Goal: Communication & Community: Answer question/provide support

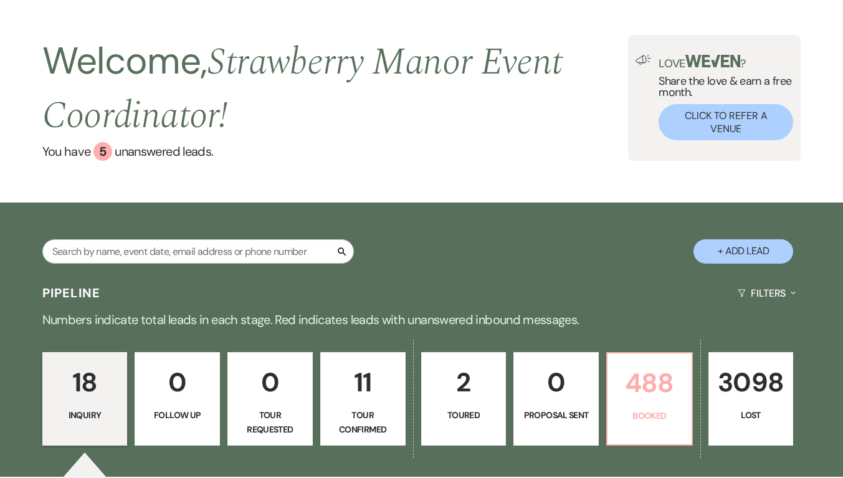
click at [640, 385] on p "488" at bounding box center [649, 383] width 69 height 42
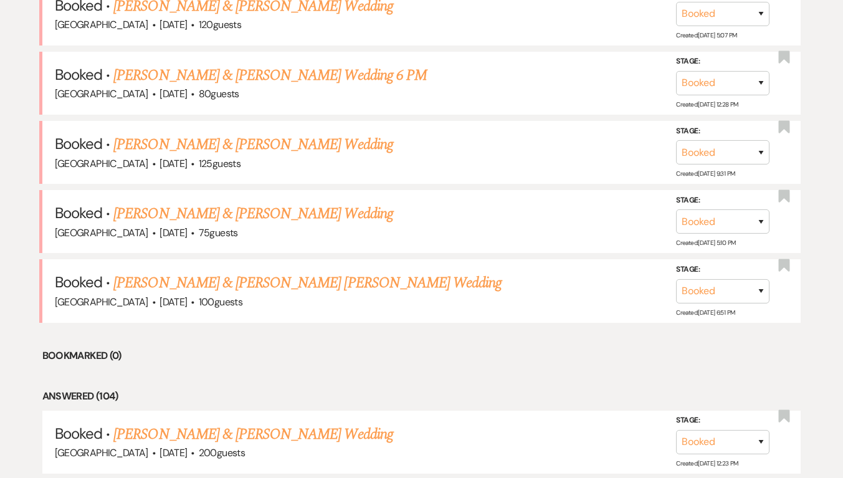
scroll to position [452, 0]
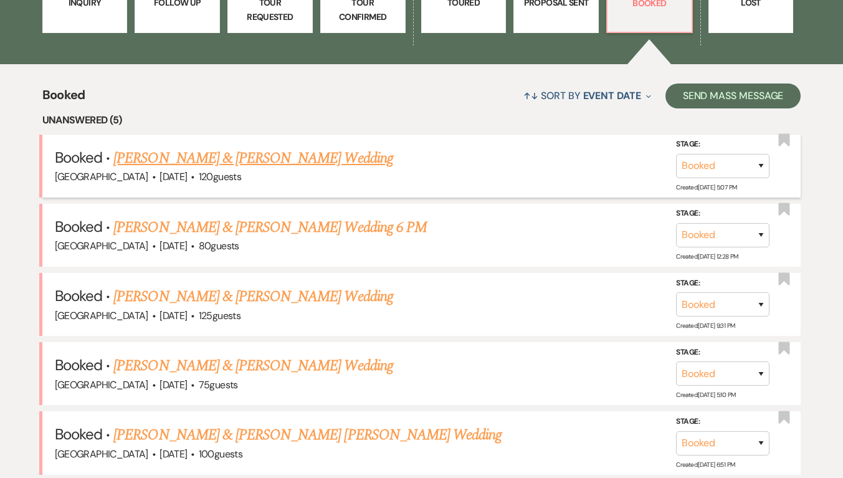
click at [225, 153] on link "[PERSON_NAME] & [PERSON_NAME] Wedding" at bounding box center [252, 158] width 279 height 22
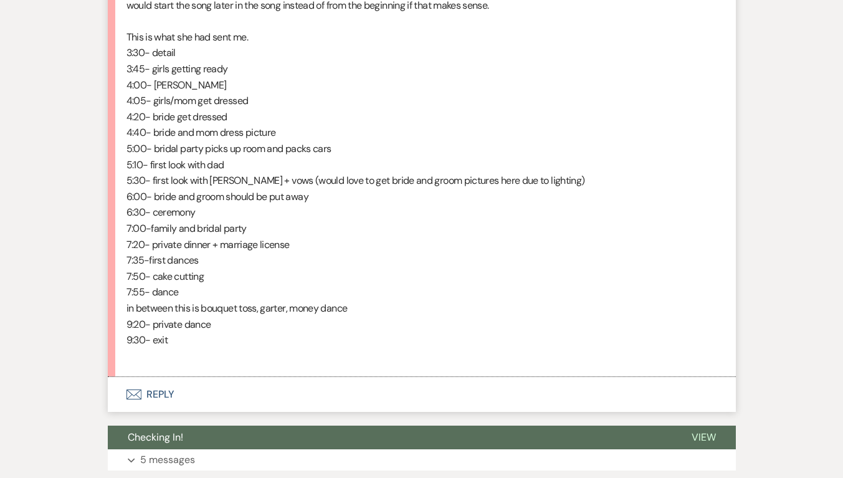
scroll to position [4039, 0]
click at [164, 406] on button "Envelope Reply" at bounding box center [422, 394] width 628 height 35
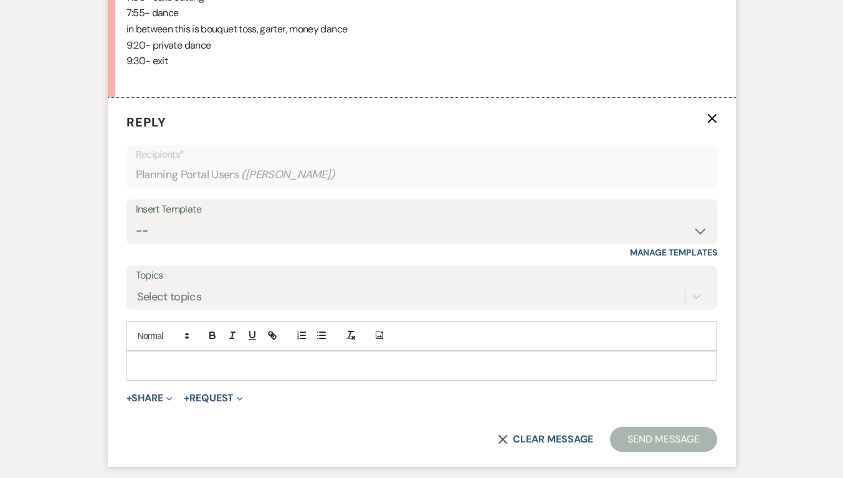
scroll to position [4419, 0]
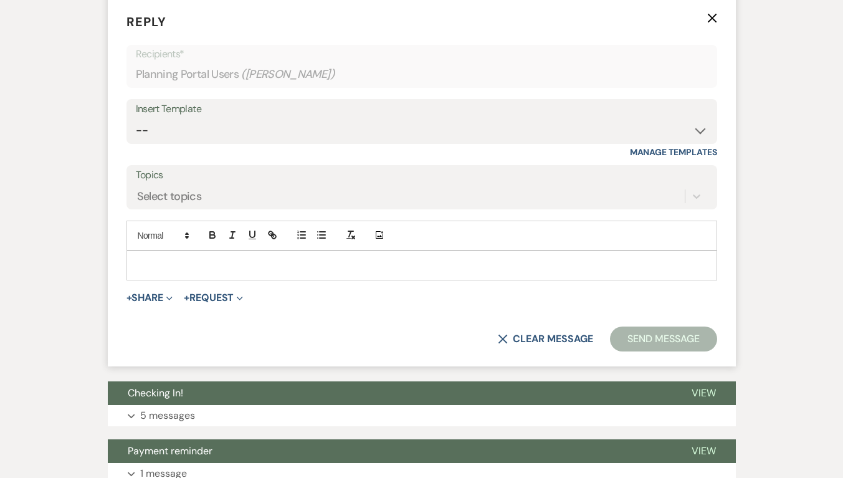
click at [191, 272] on p at bounding box center [421, 265] width 570 height 14
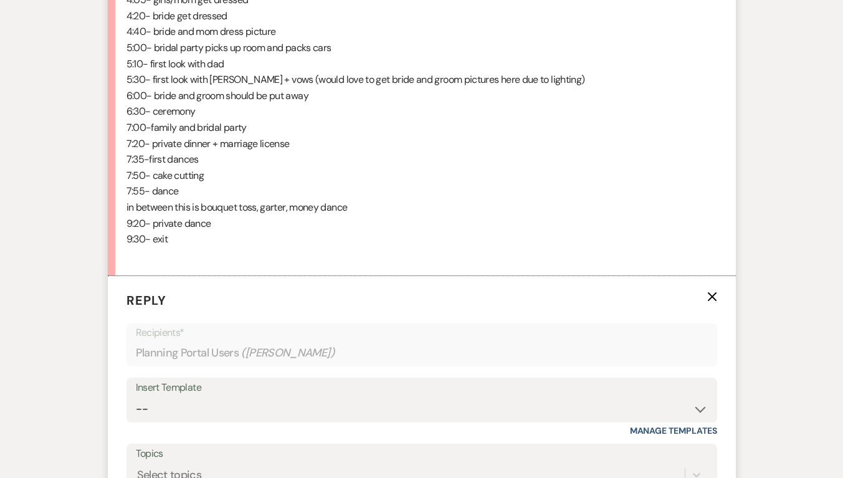
scroll to position [4361, 0]
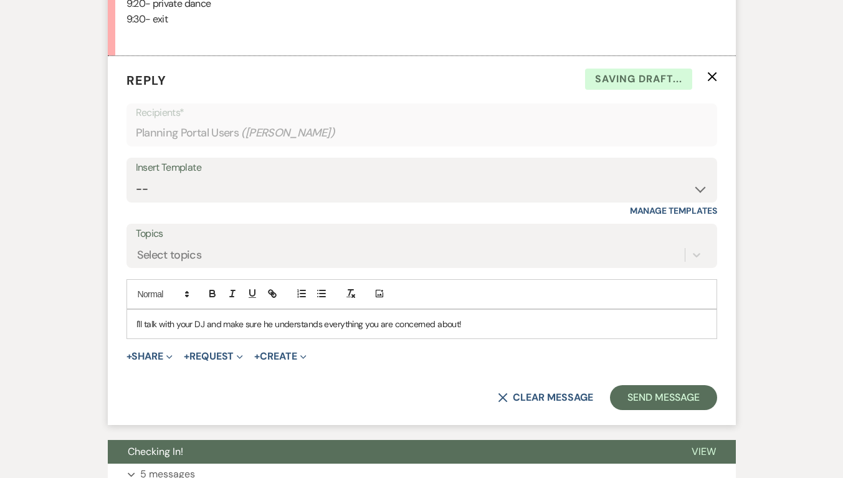
click at [513, 331] on p "I'll talk with your DJ and make sure he understands everything you are concerne…" at bounding box center [421, 324] width 570 height 14
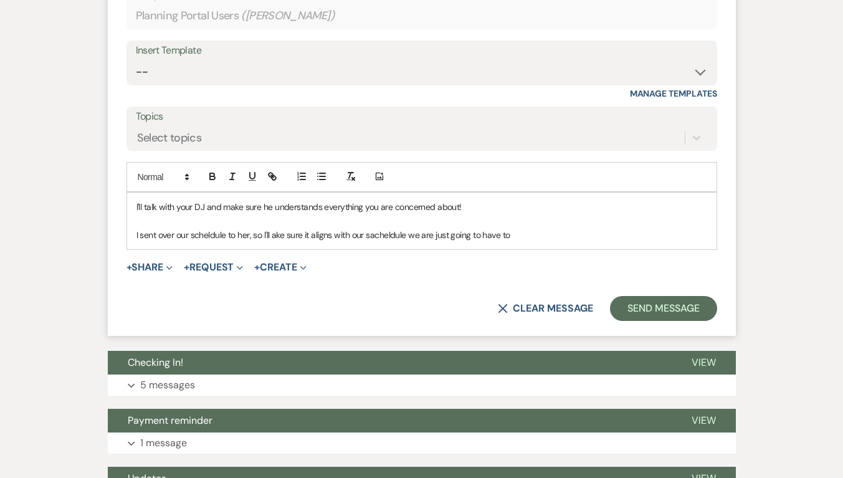
scroll to position [4662, 0]
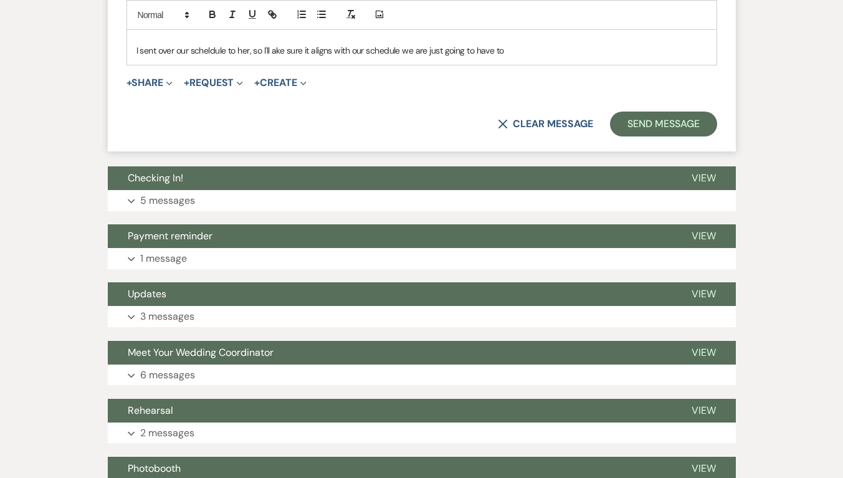
drag, startPoint x: 278, startPoint y: 65, endPoint x: 270, endPoint y: 67, distance: 8.2
click at [270, 57] on p "I sent over our scheldule to her, so I'll ake sure it aligns with our schedule …" at bounding box center [421, 51] width 570 height 14
click at [272, 57] on p "I sent over our scheldule to her, so I'll ake sure it aligns with our schedule …" at bounding box center [421, 51] width 570 height 14
click at [523, 57] on p "I sent over our schedule to her, so I'll make sure it aligns with our schedule …" at bounding box center [421, 51] width 570 height 14
click at [407, 57] on p "I sent over our schedule to her, so I'll make sure it aligns with our schedule …" at bounding box center [421, 51] width 570 height 14
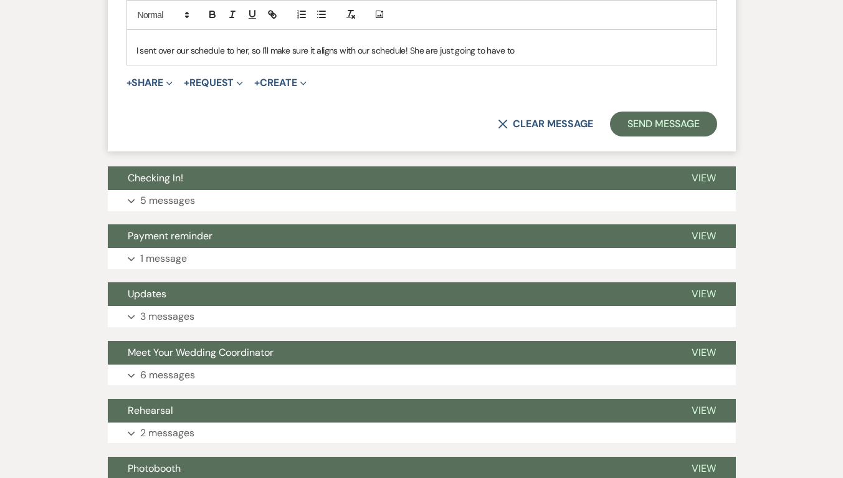
drag, startPoint x: 529, startPoint y: 69, endPoint x: 412, endPoint y: 65, distance: 117.2
click at [412, 57] on p "I sent over our schedule to her, so I'll make sure it aligns with our schedule!…" at bounding box center [421, 51] width 570 height 14
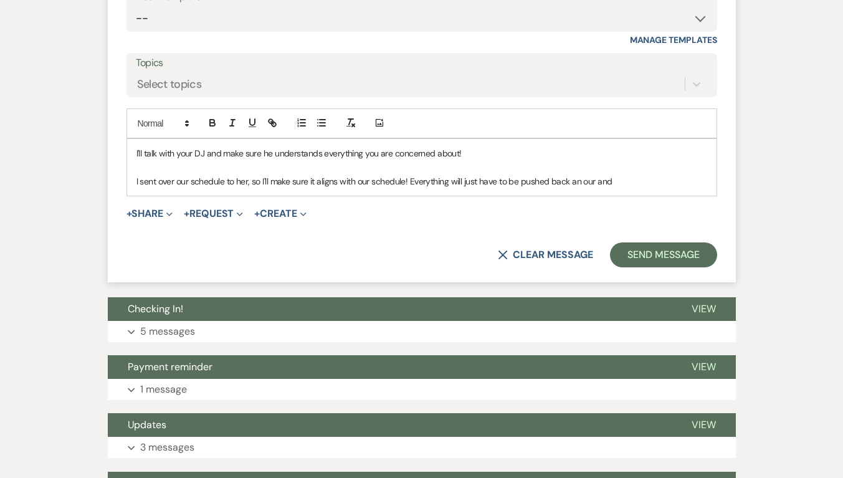
scroll to position [4530, 0]
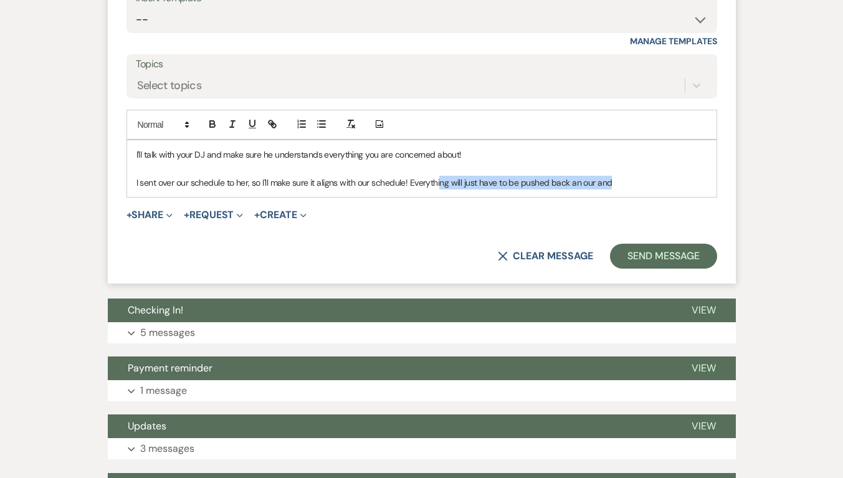
drag, startPoint x: 640, startPoint y: 204, endPoint x: 440, endPoint y: 198, distance: 200.0
click at [440, 189] on p "I sent over our schedule to her, so I'll make sure it aligns with our schedule!…" at bounding box center [421, 183] width 570 height 14
click at [617, 189] on p "I sent over our schedule to her, so I'll make sure it aligns with our schedule!…" at bounding box center [421, 183] width 570 height 14
drag, startPoint x: 617, startPoint y: 199, endPoint x: 410, endPoint y: 199, distance: 206.1
click at [410, 189] on p "I sent over our schedule to her, so I'll make sure it aligns with our schedule!…" at bounding box center [421, 183] width 570 height 14
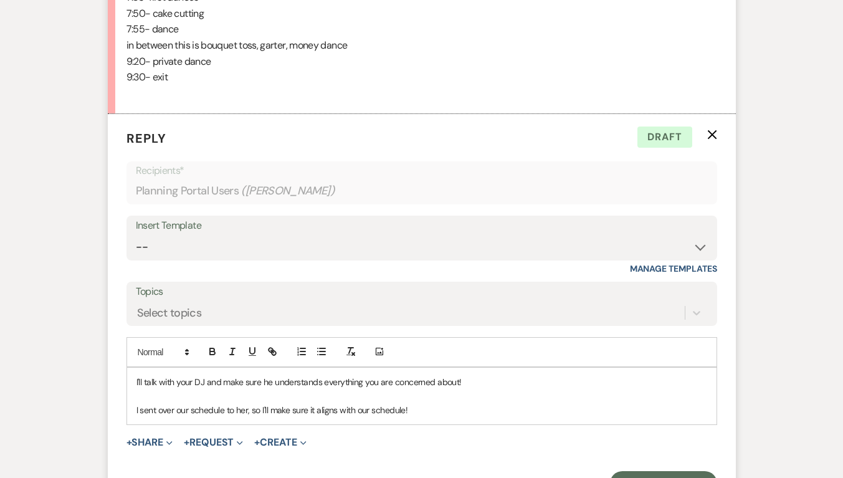
scroll to position [4394, 0]
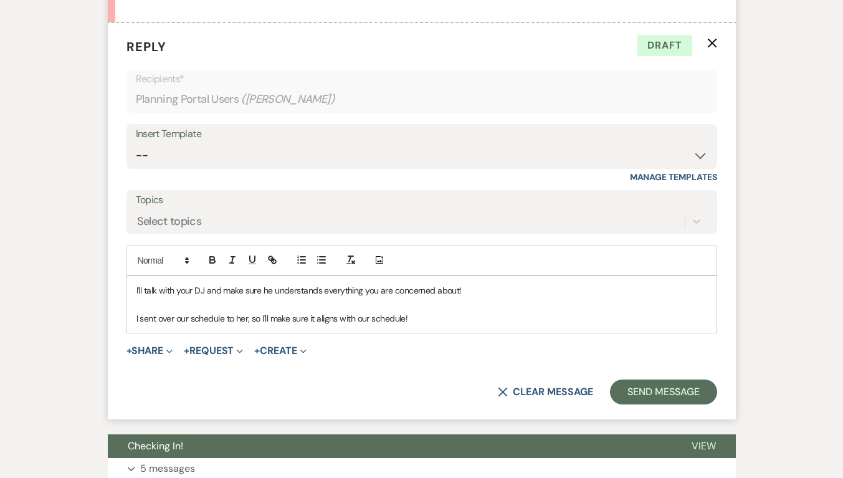
click at [247, 325] on p "I sent over our schedule to her, so I'll make sure it aligns with our schedule!" at bounding box center [421, 318] width 570 height 14
drag, startPoint x: 505, startPoint y: 338, endPoint x: 302, endPoint y: 336, distance: 203.0
click at [302, 325] on p "I sent over our schedule to her [DATE], so I'll make sure it aligns with our sc…" at bounding box center [421, 318] width 570 height 14
click at [138, 325] on p "I sent over our schedule a couple of days ago, so I'll make sure to check in an…" at bounding box center [421, 318] width 570 height 14
click at [624, 325] on p "As for the photographer, I sent over our schedule a couple of days ago, so I'll…" at bounding box center [421, 318] width 570 height 14
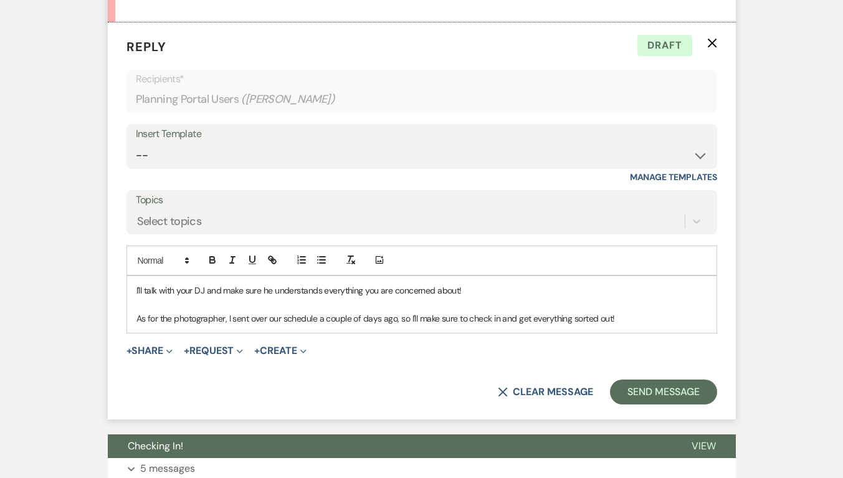
drag, startPoint x: 624, startPoint y: 334, endPoint x: 135, endPoint y: 331, distance: 489.5
click at [135, 331] on div "I'll talk with your DJ and make sure he understands everything you are concerne…" at bounding box center [421, 304] width 589 height 57
copy p "As for the photographer, I sent over our schedule a couple of days ago, so I'll…"
click at [513, 325] on p "I sent over our schedule to the photographer a couple of days ago, so I’ll be s…" at bounding box center [421, 318] width 570 height 14
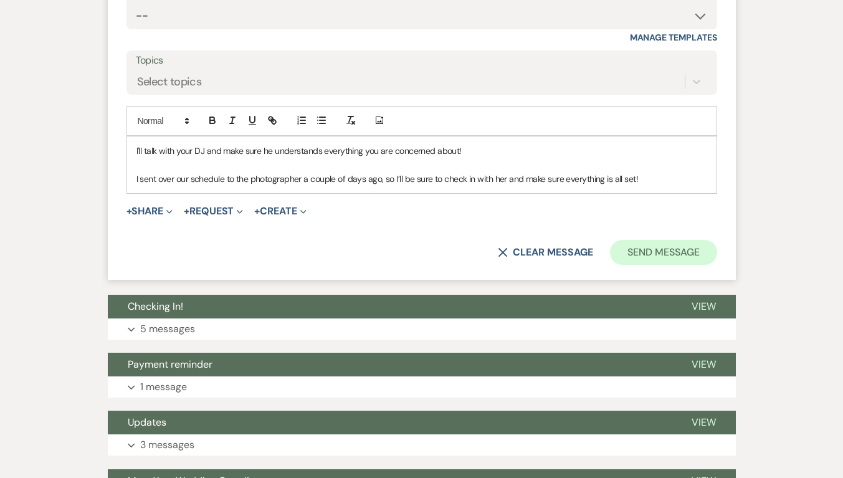
scroll to position [4535, 0]
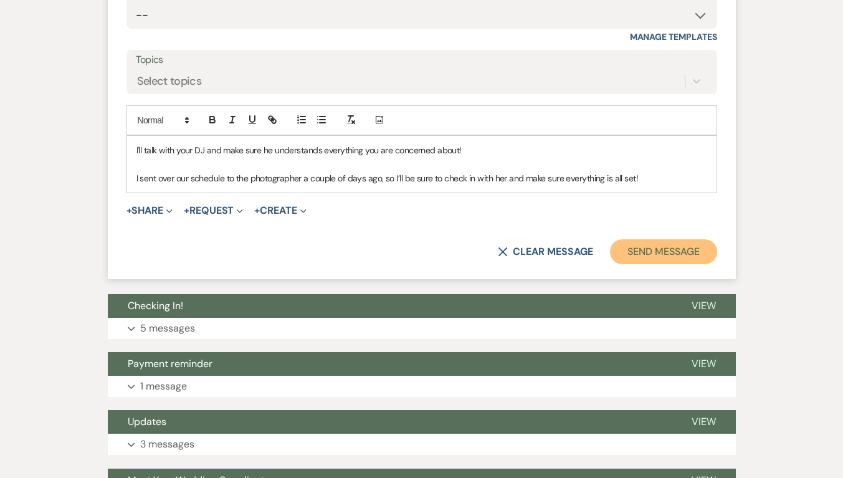
click at [685, 264] on button "Send Message" at bounding box center [663, 251] width 106 height 25
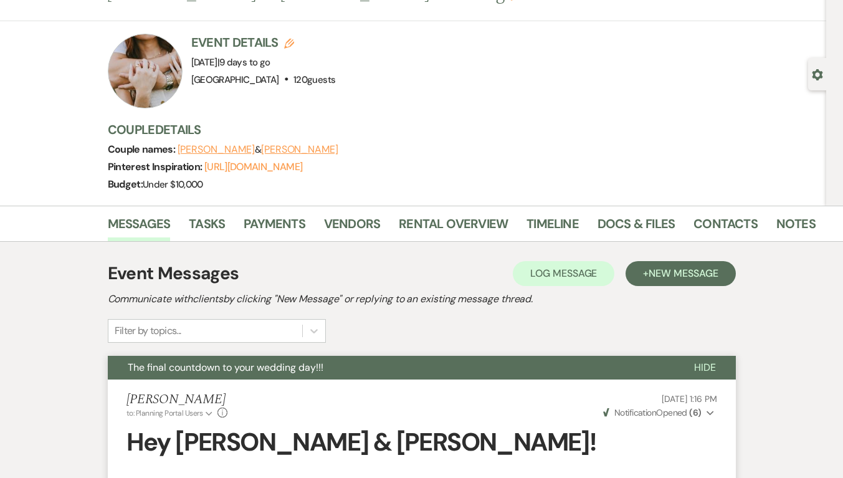
scroll to position [0, 0]
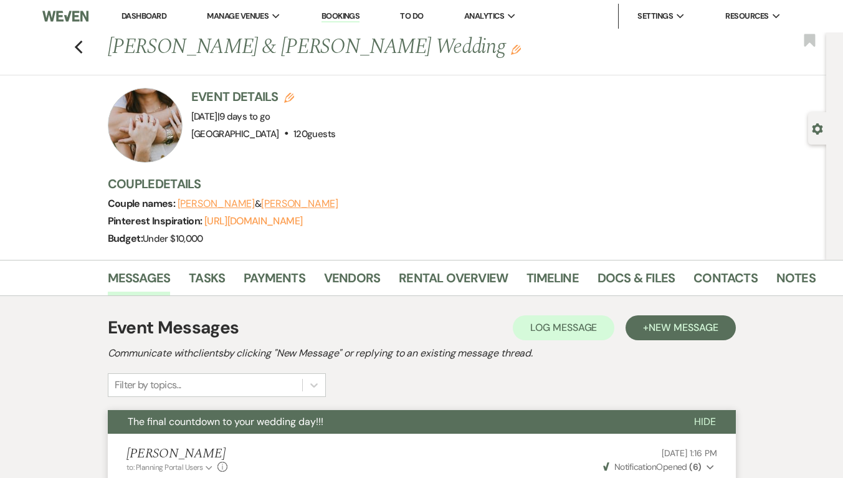
click at [701, 418] on span "Hide" at bounding box center [705, 421] width 22 height 13
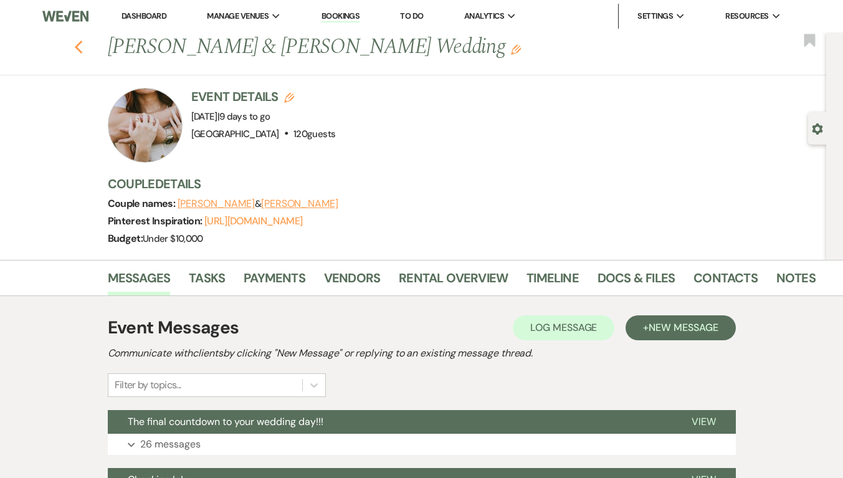
click at [83, 52] on icon "Previous" at bounding box center [78, 47] width 9 height 15
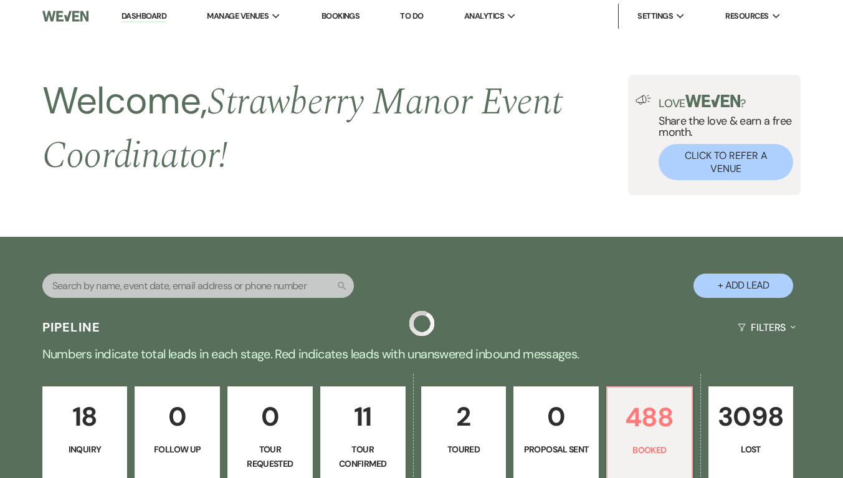
scroll to position [452, 0]
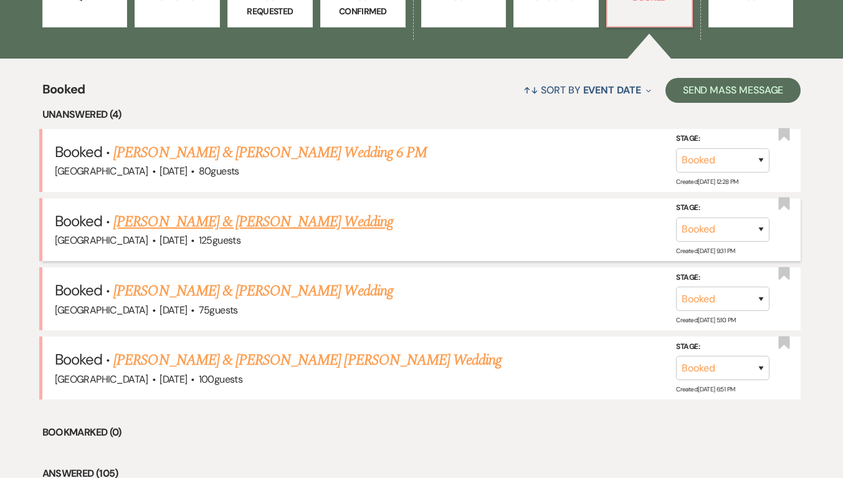
click at [201, 218] on link "[PERSON_NAME] & [PERSON_NAME] Wedding" at bounding box center [252, 222] width 279 height 22
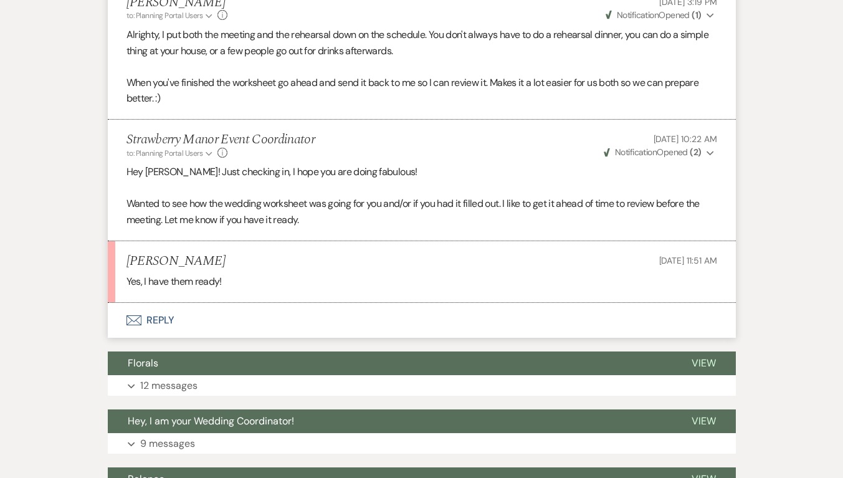
scroll to position [1600, 0]
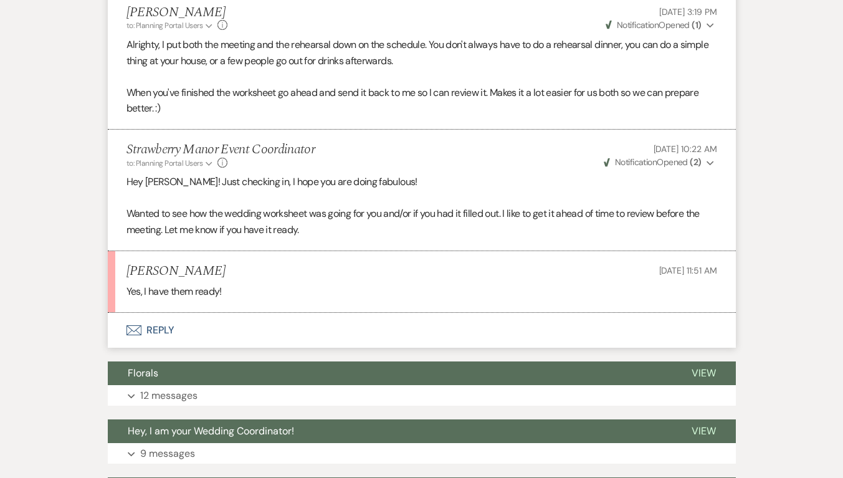
click at [166, 346] on button "Envelope Reply" at bounding box center [422, 330] width 628 height 35
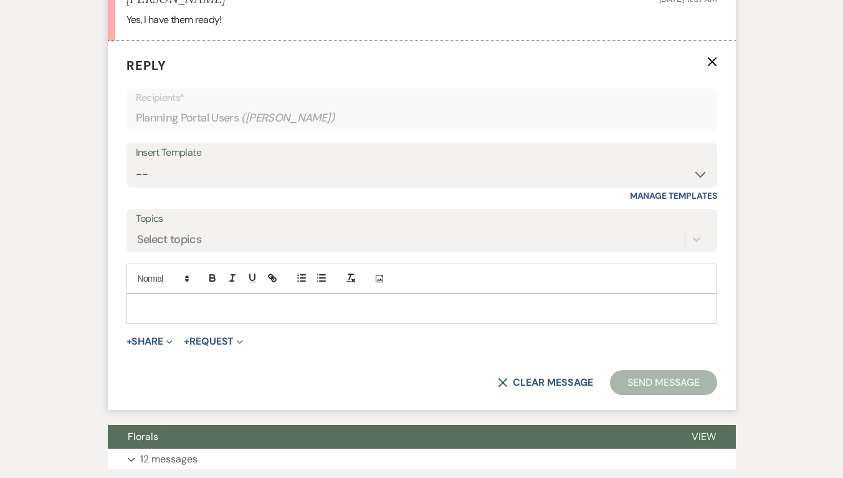
scroll to position [1874, 0]
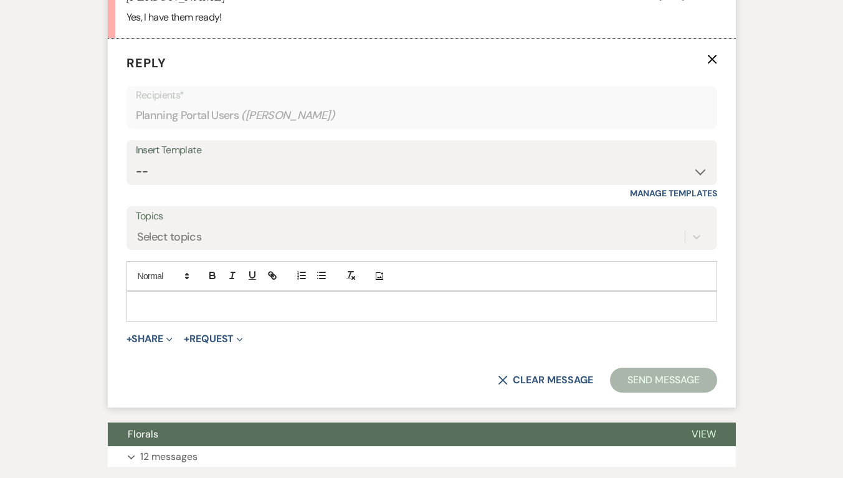
click at [220, 320] on div at bounding box center [421, 305] width 589 height 29
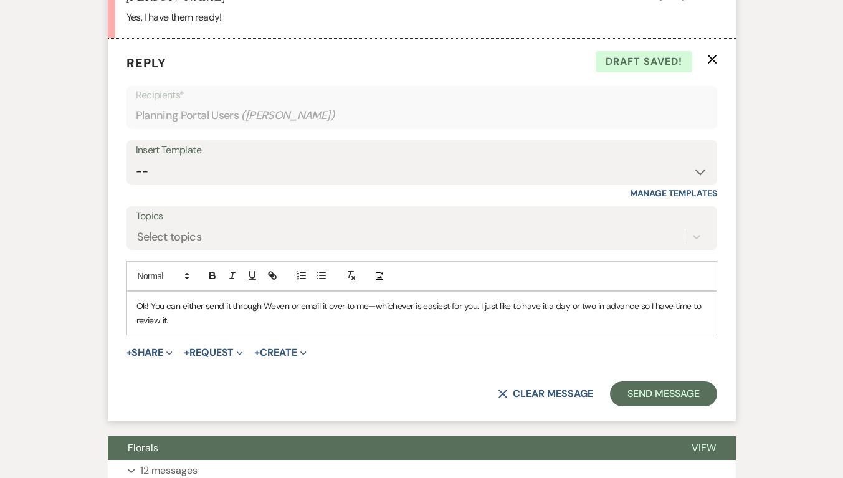
click at [378, 324] on p "Ok! You can either send it through Weven or email it over to me—whichever is ea…" at bounding box center [421, 313] width 570 height 28
click at [362, 334] on div "Ok! You can either send it through Weven or email it over to me, whichever is e…" at bounding box center [421, 312] width 589 height 43
drag, startPoint x: 368, startPoint y: 323, endPoint x: 330, endPoint y: 323, distance: 38.0
click at [330, 323] on p "Ok! You can either send it through Weven or email it over to me, whichever is e…" at bounding box center [421, 313] width 570 height 28
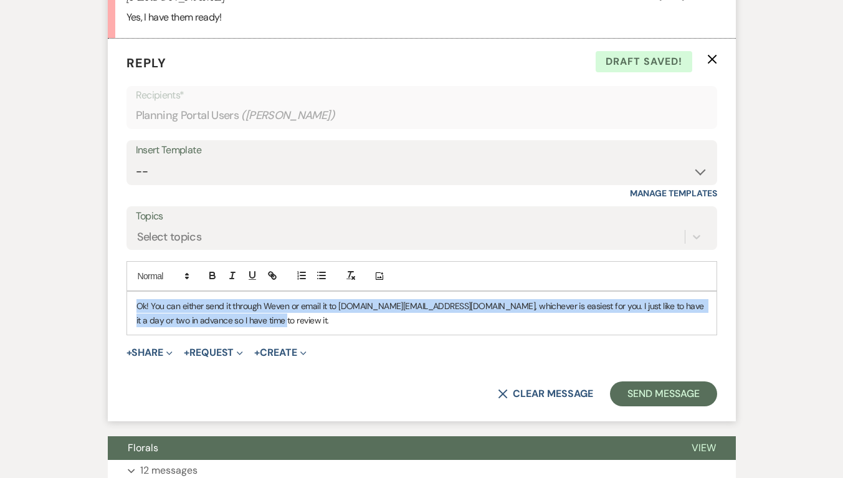
drag, startPoint x: 381, startPoint y: 334, endPoint x: 126, endPoint y: 317, distance: 255.9
click at [126, 317] on div "Ok! You can either send it through Weven or email it to [DOMAIN_NAME][EMAIL_ADD…" at bounding box center [421, 313] width 590 height 44
copy p "Ok! You can either send it through Weven or email it to [DOMAIN_NAME][EMAIL_ADD…"
drag, startPoint x: 295, startPoint y: 338, endPoint x: 116, endPoint y: 308, distance: 181.2
click at [116, 308] on form "Reply X Draft Recipients* Planning Portal Users ( [PERSON_NAME] ) Insert Templa…" at bounding box center [422, 230] width 628 height 382
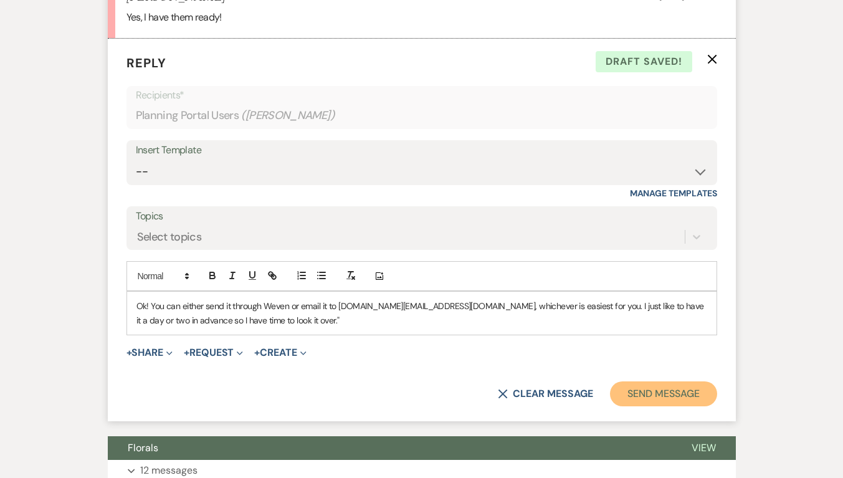
click at [659, 402] on button "Send Message" at bounding box center [663, 393] width 106 height 25
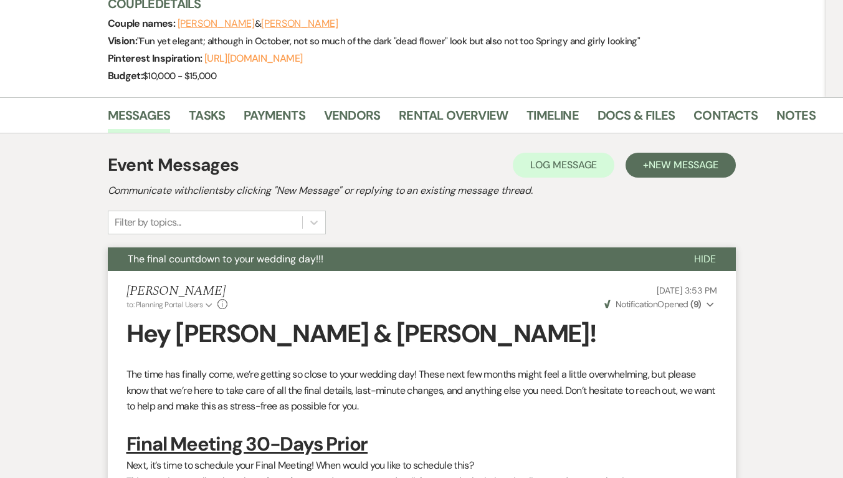
scroll to position [0, 0]
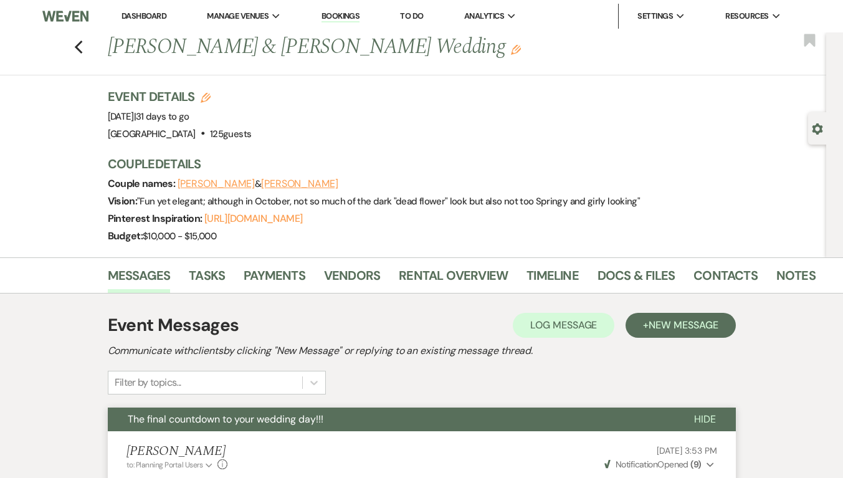
click at [703, 412] on button "Hide" at bounding box center [705, 419] width 62 height 24
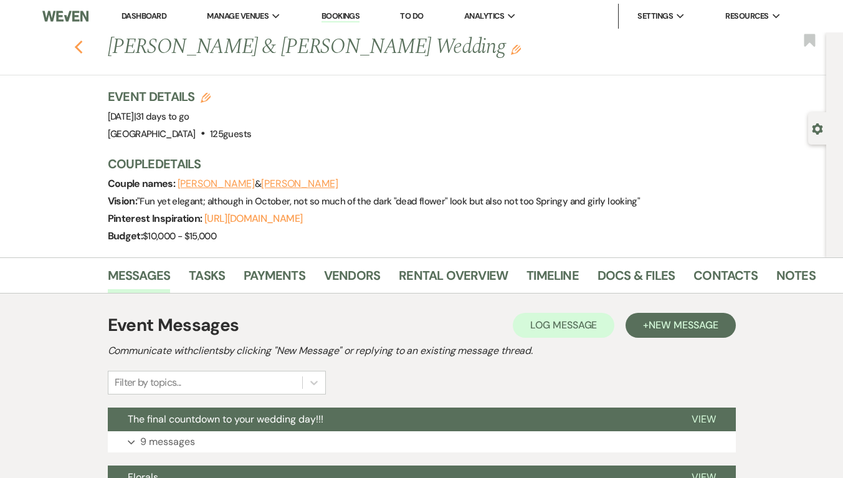
click at [83, 47] on icon "Previous" at bounding box center [78, 47] width 9 height 15
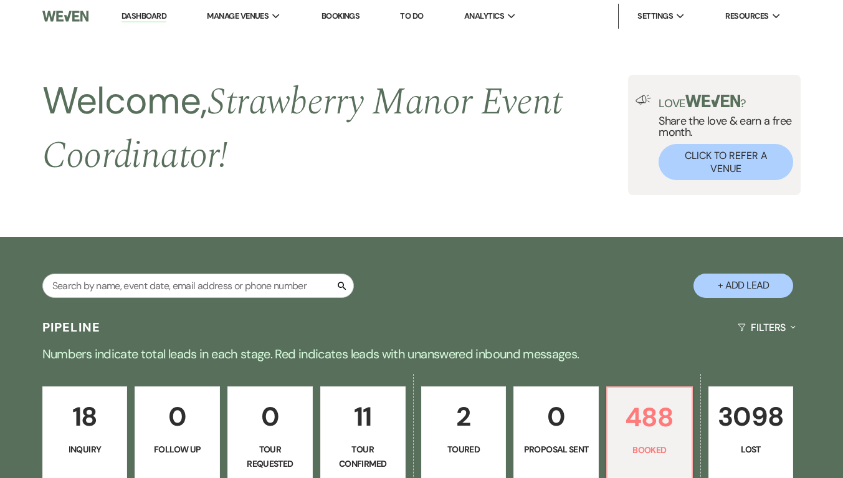
scroll to position [452, 0]
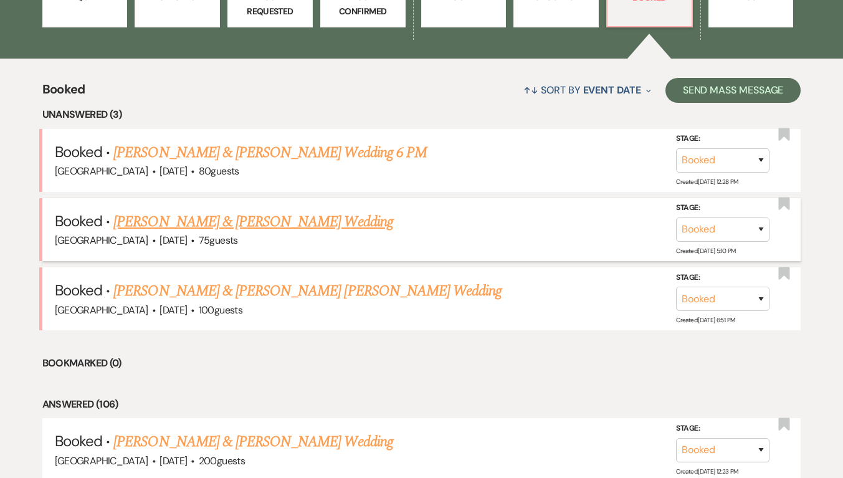
click at [230, 224] on link "[PERSON_NAME] & [PERSON_NAME] Wedding" at bounding box center [252, 222] width 279 height 22
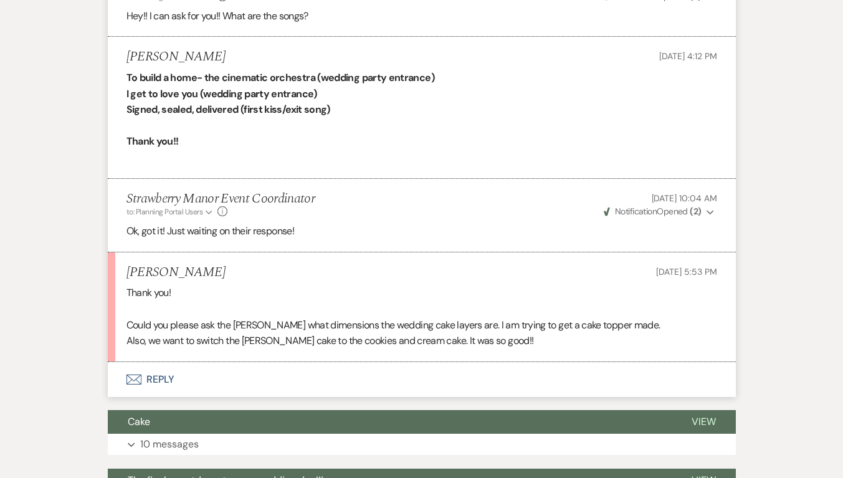
scroll to position [921, 0]
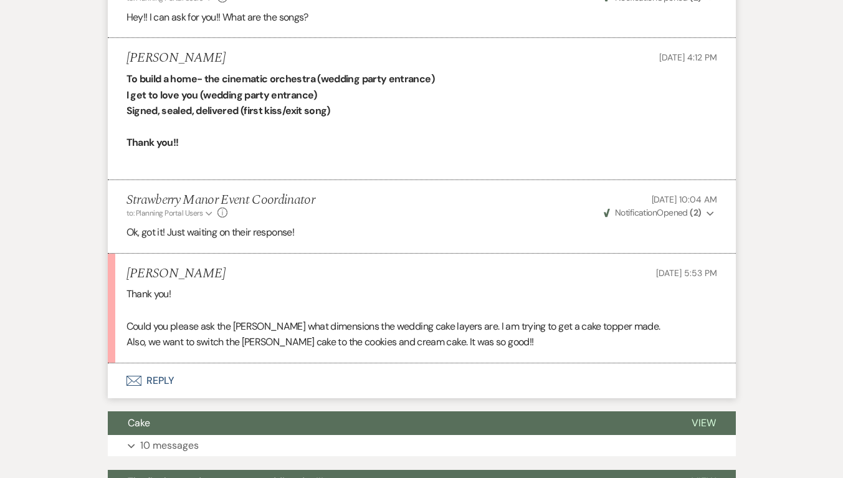
click at [153, 382] on button "Envelope Reply" at bounding box center [422, 380] width 628 height 35
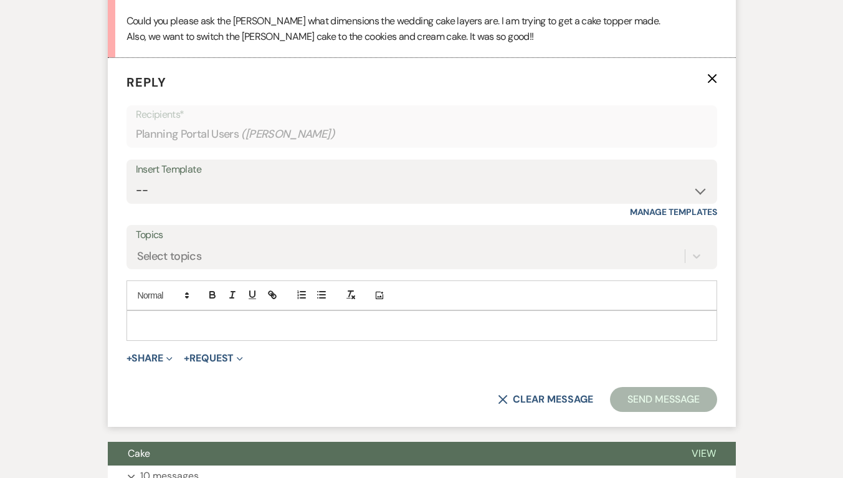
scroll to position [1229, 0]
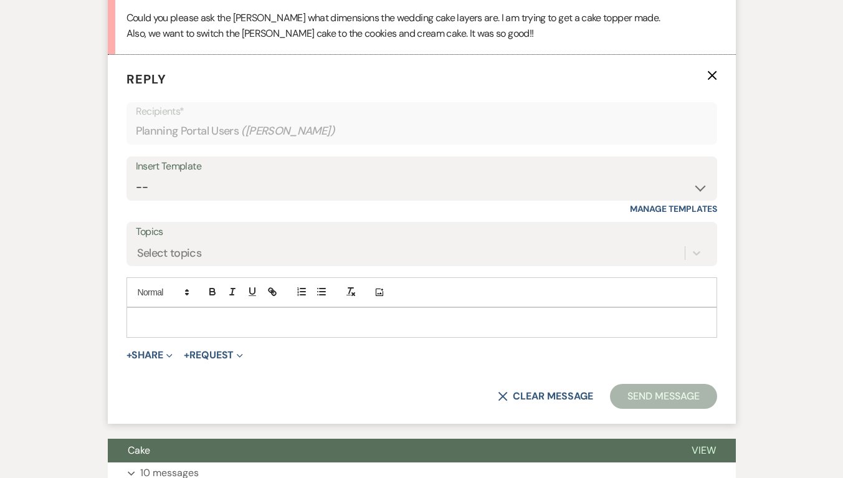
click at [187, 327] on p at bounding box center [421, 322] width 570 height 14
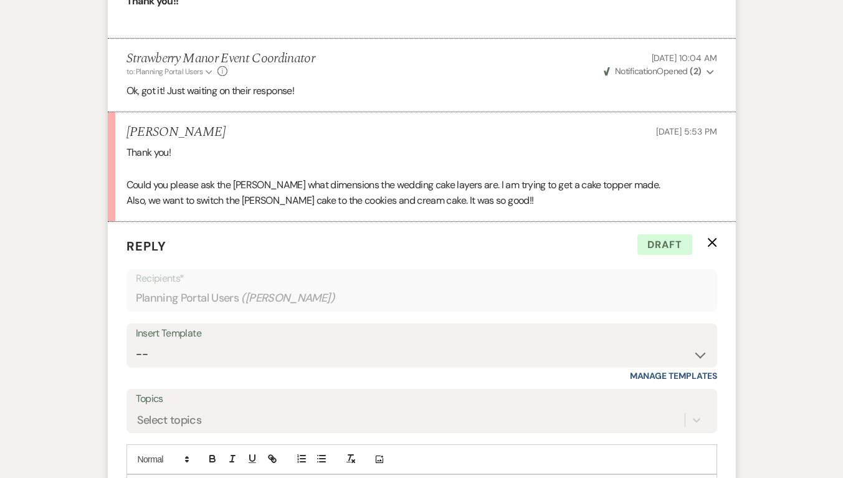
scroll to position [1071, 0]
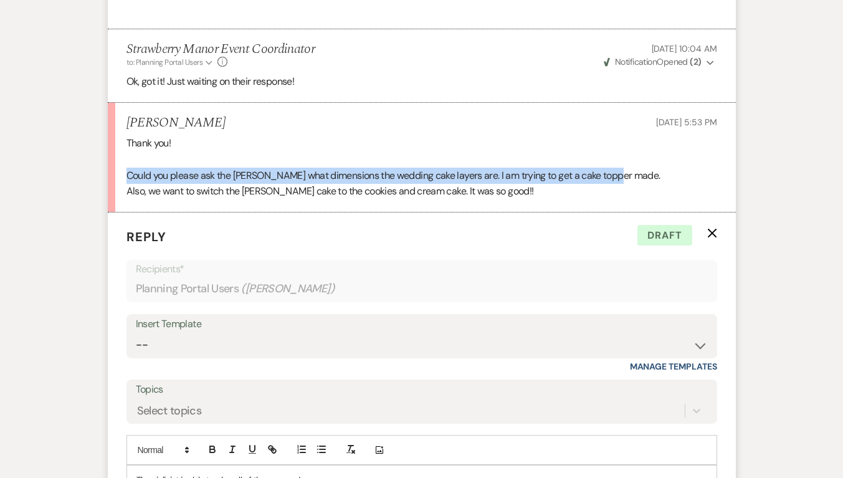
drag, startPoint x: 126, startPoint y: 171, endPoint x: 627, endPoint y: 174, distance: 500.1
click at [627, 174] on p "Could you please ask the [PERSON_NAME] what dimensions the wedding cake layers …" at bounding box center [421, 176] width 590 height 16
click at [299, 176] on p "Could you please ask the [PERSON_NAME] what dimensions the wedding cake layers …" at bounding box center [421, 176] width 590 height 16
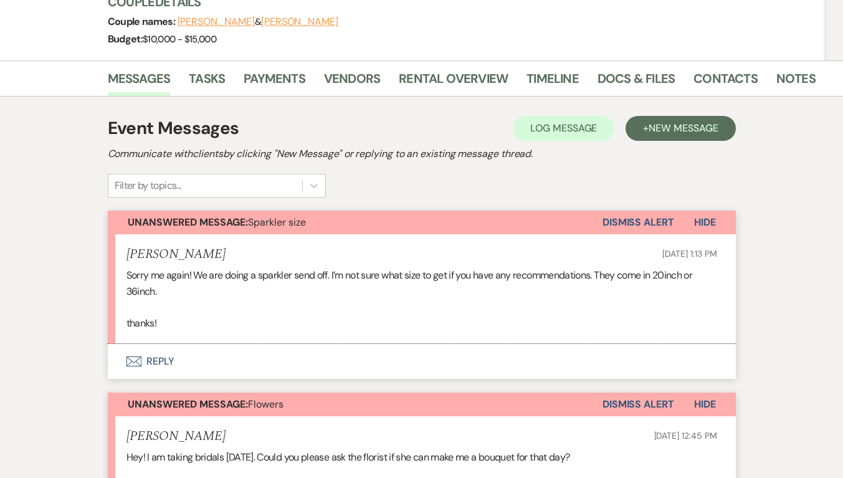
scroll to position [210, 0]
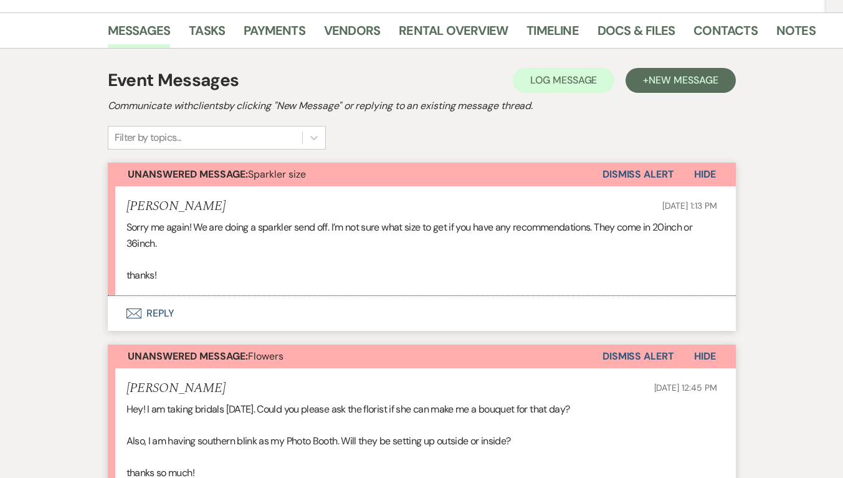
click at [141, 311] on button "Envelope Reply" at bounding box center [422, 313] width 628 height 35
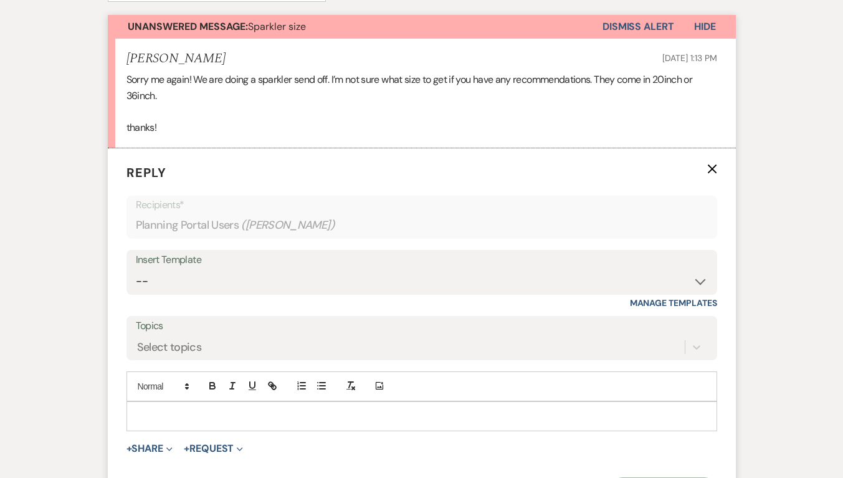
scroll to position [410, 0]
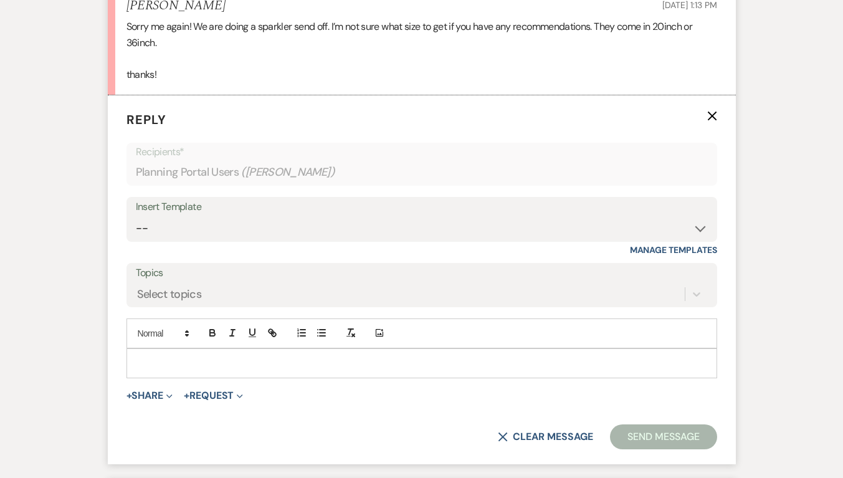
click at [172, 372] on div at bounding box center [421, 363] width 589 height 29
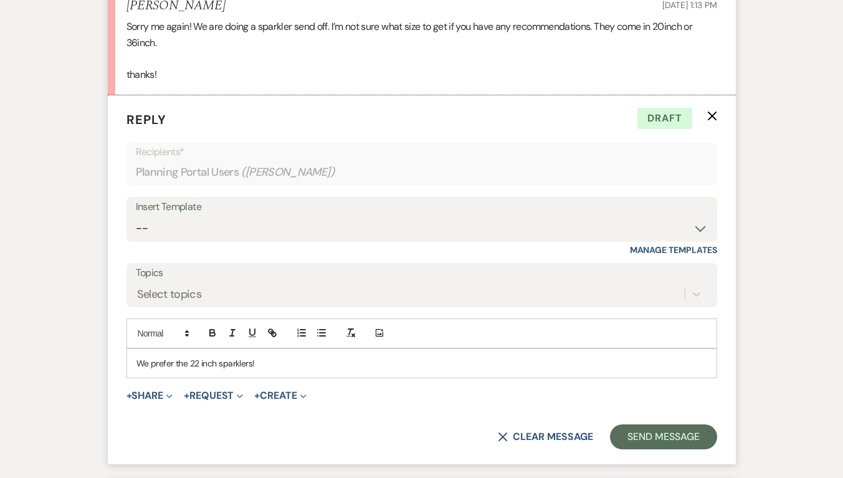
click at [198, 366] on p "We prefer the 22 inch sparklers!" at bounding box center [421, 363] width 570 height 14
click at [293, 356] on p "We prefer the 20 inch sparklers!" at bounding box center [421, 363] width 570 height 14
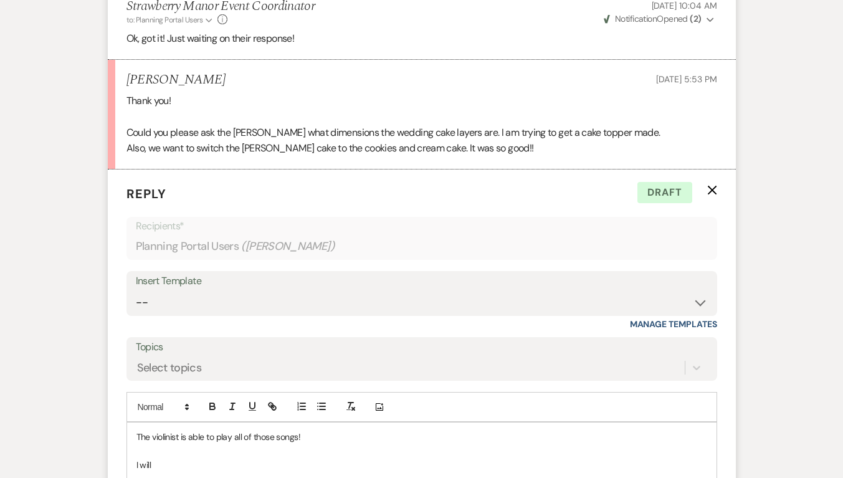
scroll to position [1449, 0]
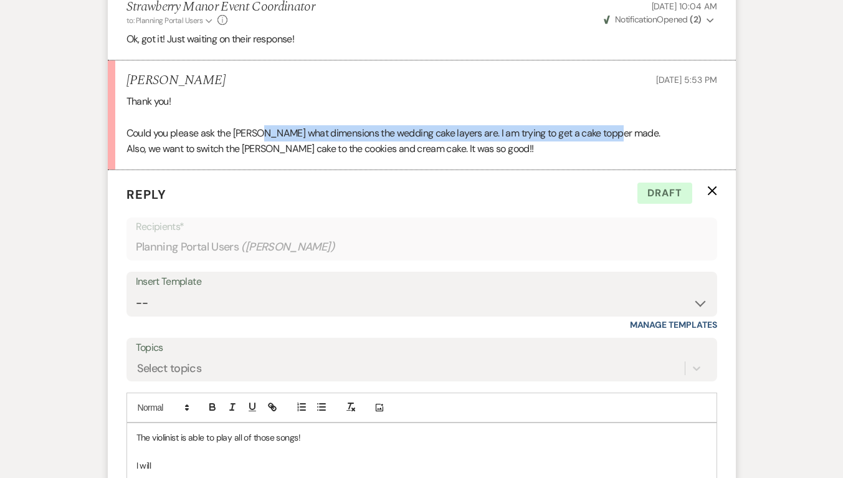
drag, startPoint x: 262, startPoint y: 131, endPoint x: 647, endPoint y: 134, distance: 385.5
click at [647, 134] on p "Could you please ask the [PERSON_NAME] what dimensions the wedding cake layers …" at bounding box center [421, 133] width 590 height 16
copy p "what dimensions the wedding cake layers are. I am trying to get a cake topper m…"
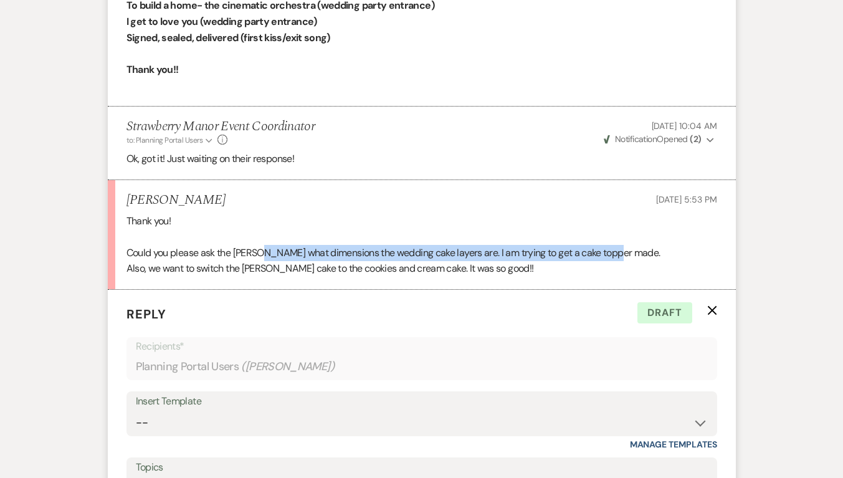
scroll to position [1326, 0]
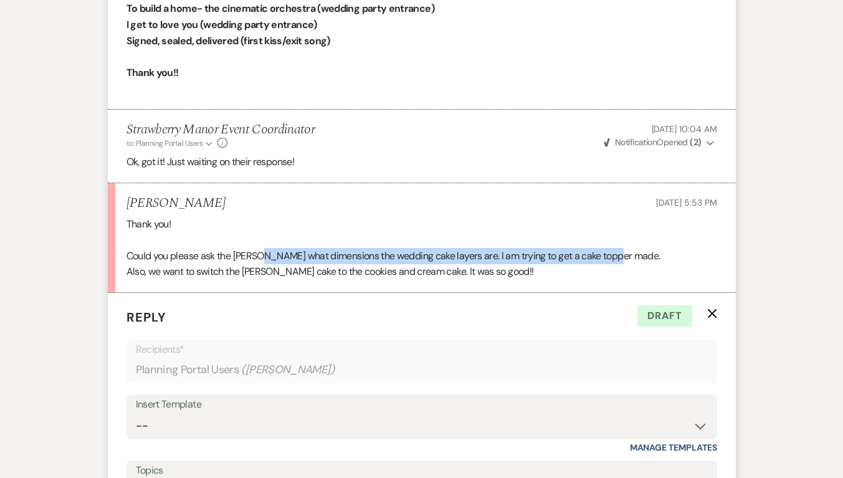
click at [390, 255] on p "Could you please ask the [PERSON_NAME] what dimensions the wedding cake layers …" at bounding box center [421, 256] width 590 height 16
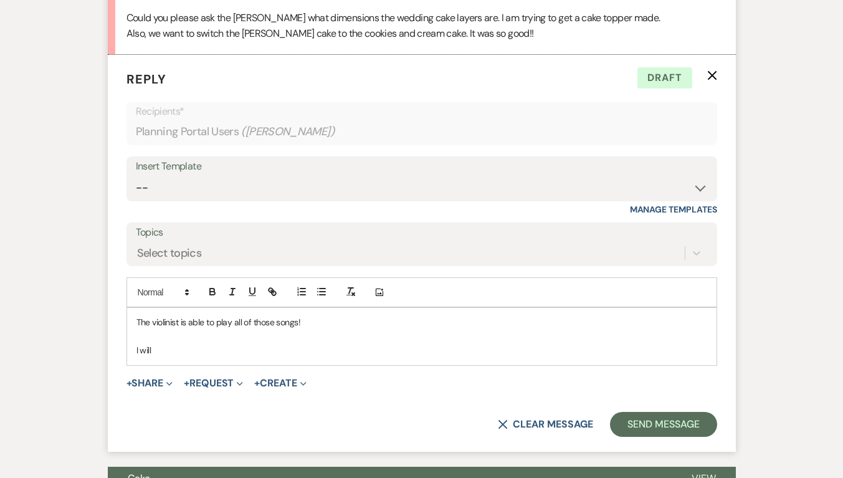
scroll to position [1564, 0]
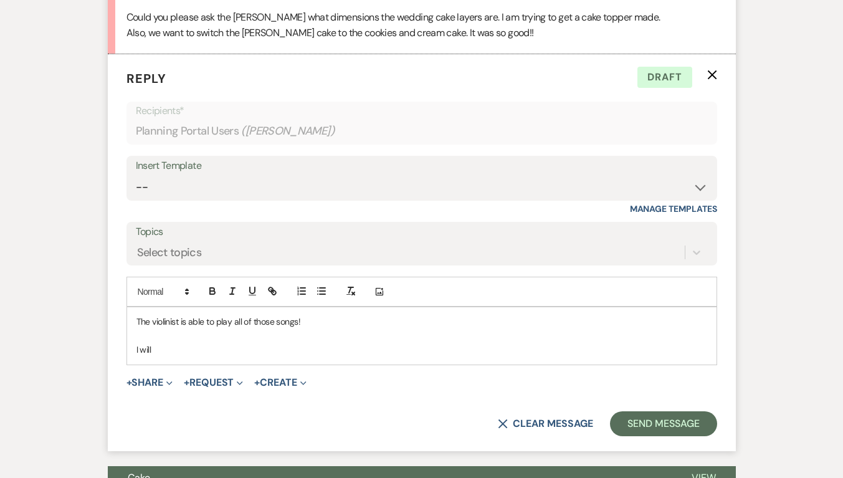
click at [196, 347] on p "I will" at bounding box center [421, 350] width 570 height 14
drag, startPoint x: 419, startPoint y: 350, endPoint x: 149, endPoint y: 340, distance: 269.9
click at [149, 340] on div "The violinist is able to play all of those songs! I updated your cake and am wa…" at bounding box center [421, 335] width 589 height 57
click at [138, 346] on p "Ill get back to you on the cakes!" at bounding box center [421, 350] width 570 height 14
drag, startPoint x: 550, startPoint y: 349, endPoint x: 382, endPoint y: 349, distance: 167.5
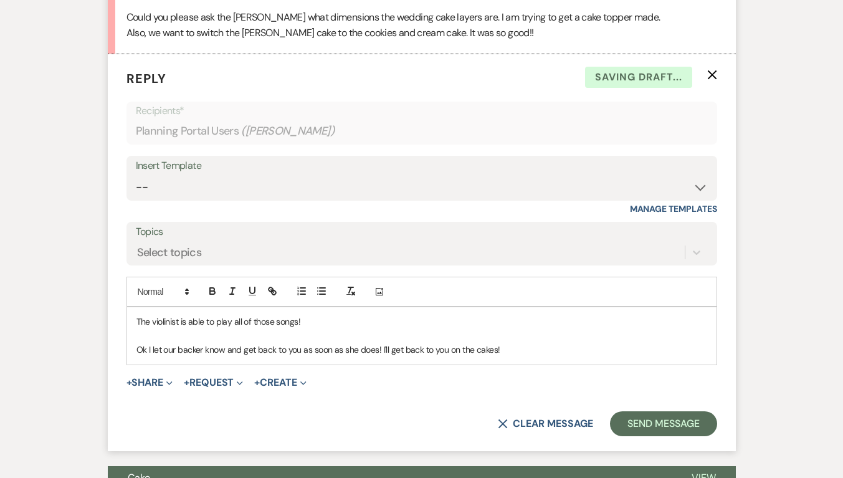
click at [382, 349] on p "Ok I let our backer know and get back to you as soon as she does! I'll get back…" at bounding box center [421, 350] width 570 height 14
click at [194, 351] on p "Ok I let our backer know and get back to you as soon as she does!" at bounding box center [421, 350] width 570 height 14
click at [430, 355] on p "Ok I let our [PERSON_NAME] know and get back to you as soon as she does!" at bounding box center [421, 350] width 570 height 14
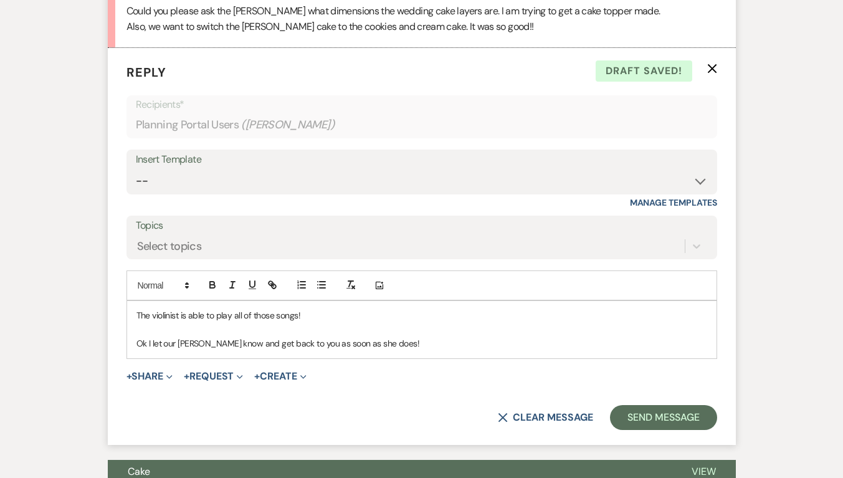
scroll to position [1571, 0]
click at [241, 344] on p "Ok I let our [PERSON_NAME] know and get back to you as soon as she does!" at bounding box center [421, 343] width 570 height 14
click at [679, 426] on button "Send Message" at bounding box center [663, 416] width 106 height 25
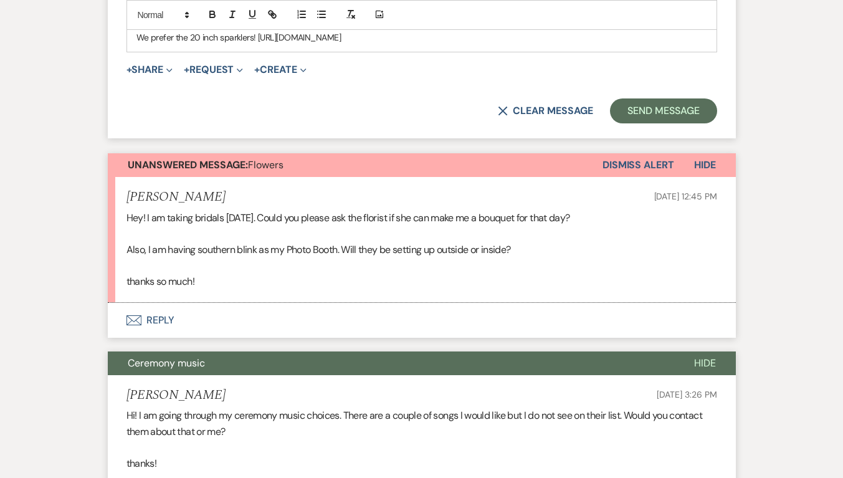
scroll to position [643, 0]
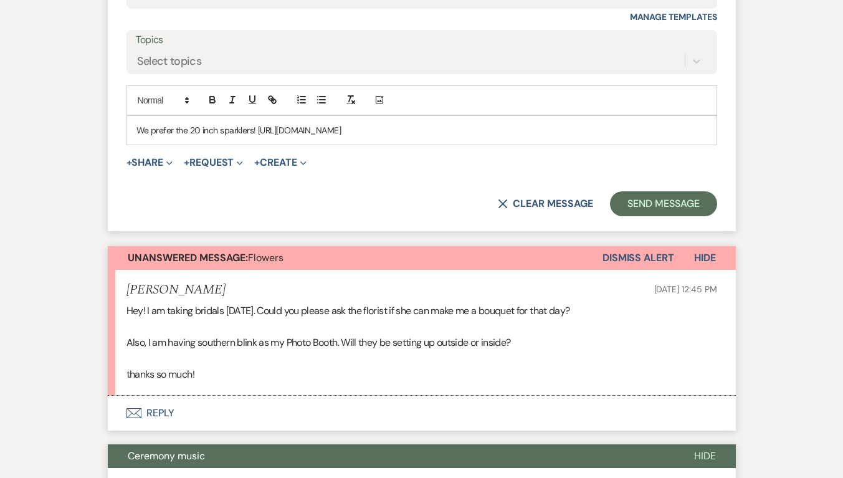
click at [197, 128] on p "We prefer the 20 inch sparklers! [URL][DOMAIN_NAME]" at bounding box center [421, 130] width 570 height 14
click at [658, 204] on button "Send Message" at bounding box center [663, 203] width 106 height 25
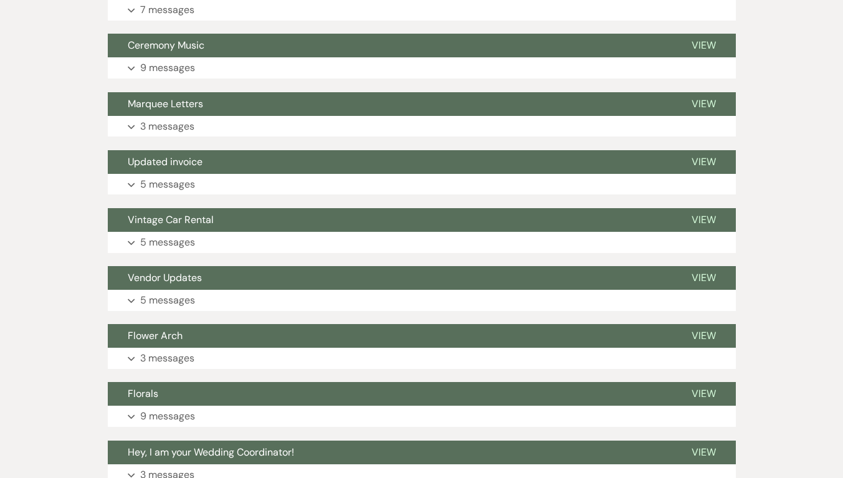
scroll to position [1884, 0]
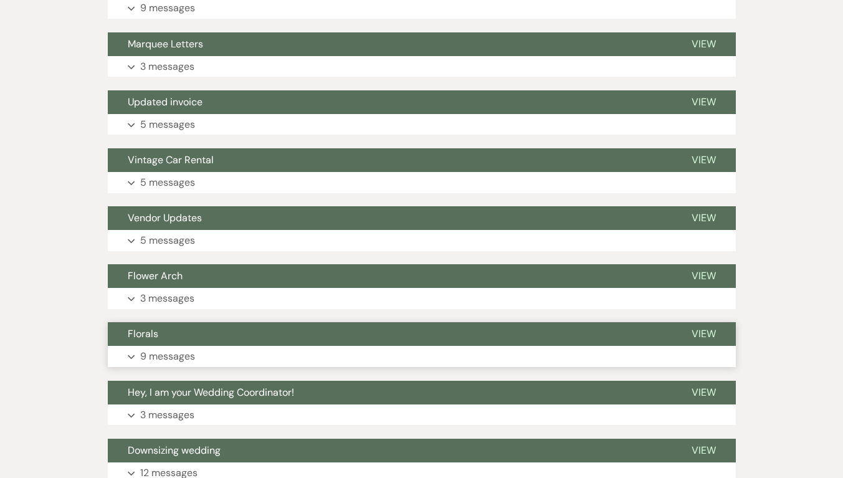
click at [192, 348] on p "9 messages" at bounding box center [167, 356] width 55 height 16
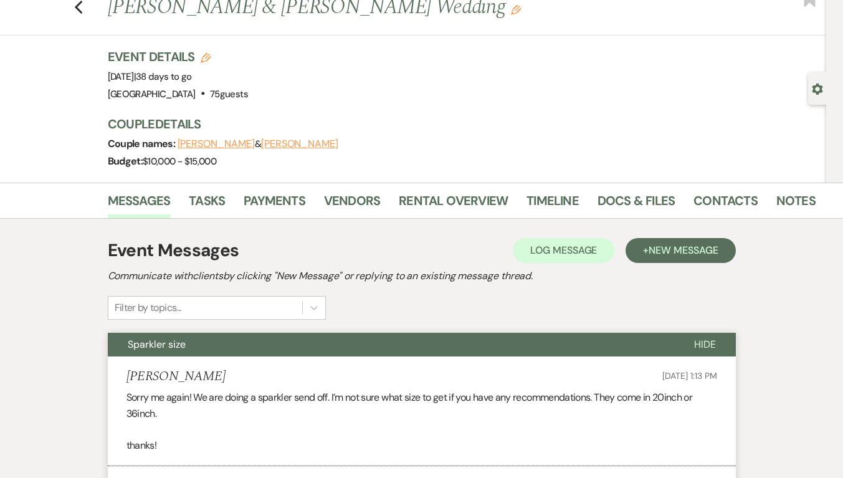
scroll to position [0, 0]
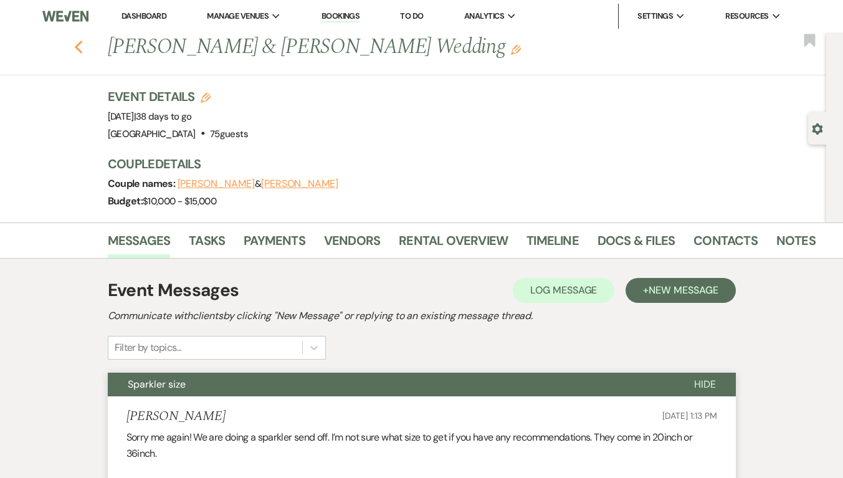
click at [83, 46] on icon "Previous" at bounding box center [78, 47] width 9 height 15
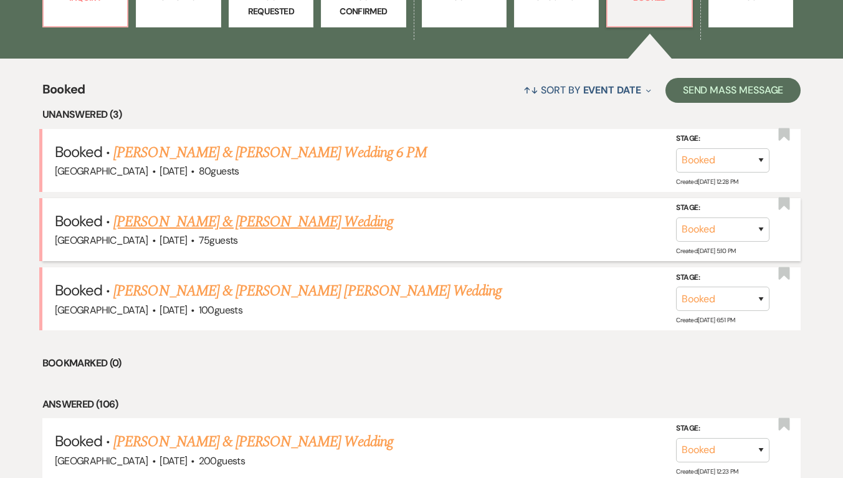
scroll to position [453, 0]
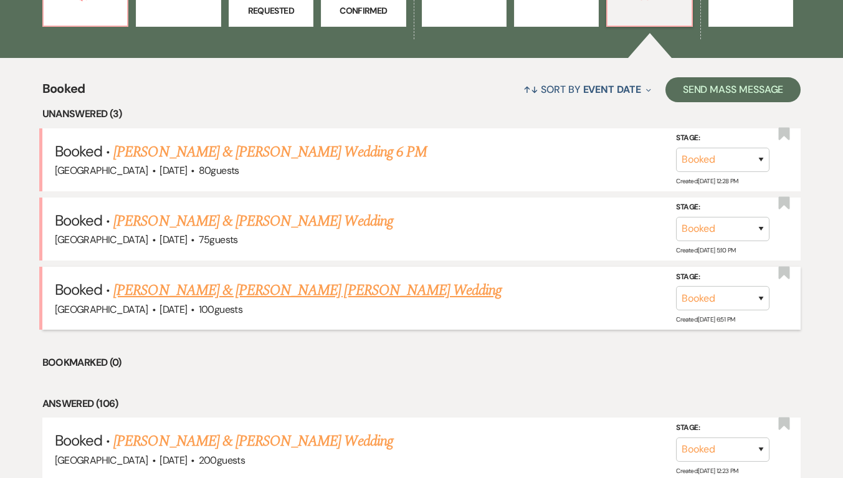
click at [250, 293] on link "[PERSON_NAME] & [PERSON_NAME] [PERSON_NAME] Wedding" at bounding box center [307, 290] width 388 height 22
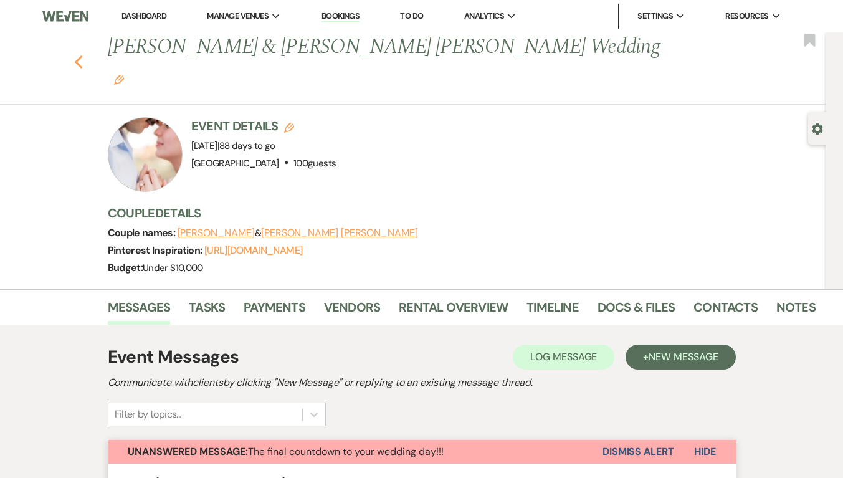
click at [83, 55] on icon "Previous" at bounding box center [78, 62] width 9 height 15
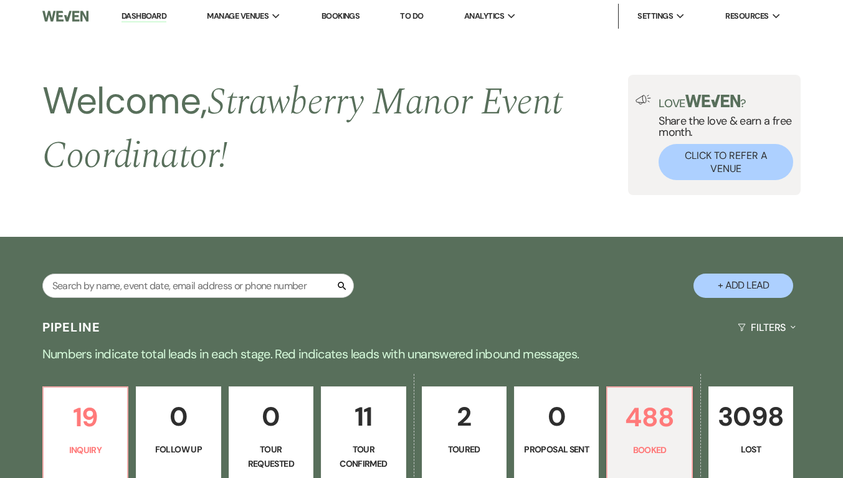
scroll to position [453, 0]
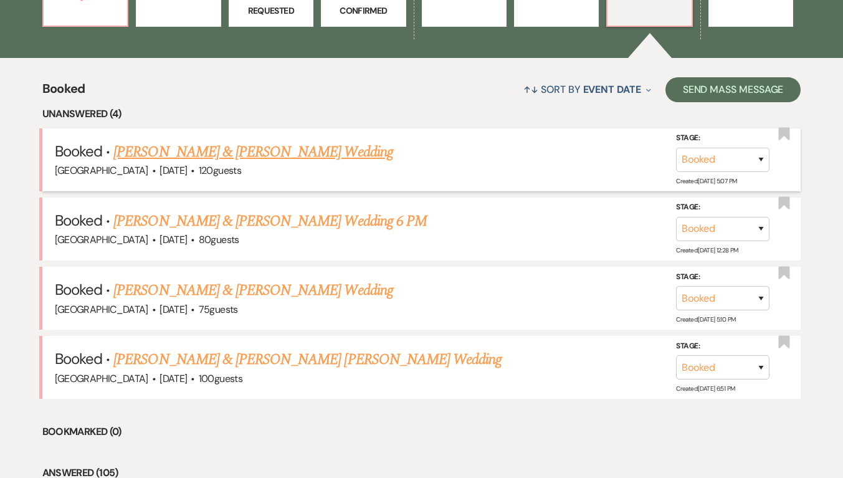
drag, startPoint x: 267, startPoint y: 234, endPoint x: 286, endPoint y: 154, distance: 82.2
click at [286, 154] on link "[PERSON_NAME] & [PERSON_NAME] Wedding" at bounding box center [252, 152] width 279 height 22
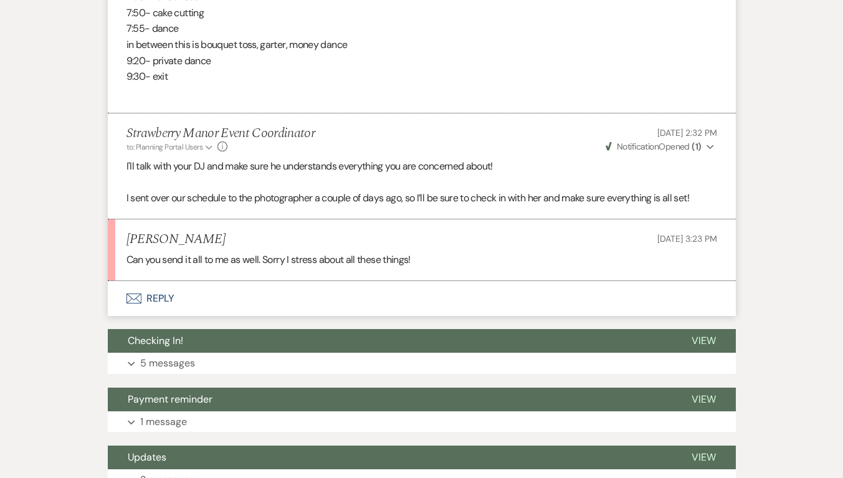
scroll to position [4292, 0]
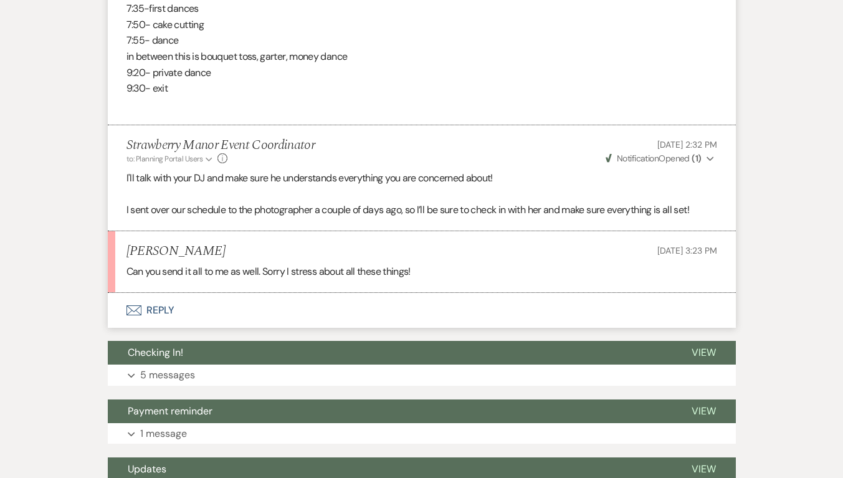
click at [163, 318] on button "Envelope Reply" at bounding box center [422, 310] width 628 height 35
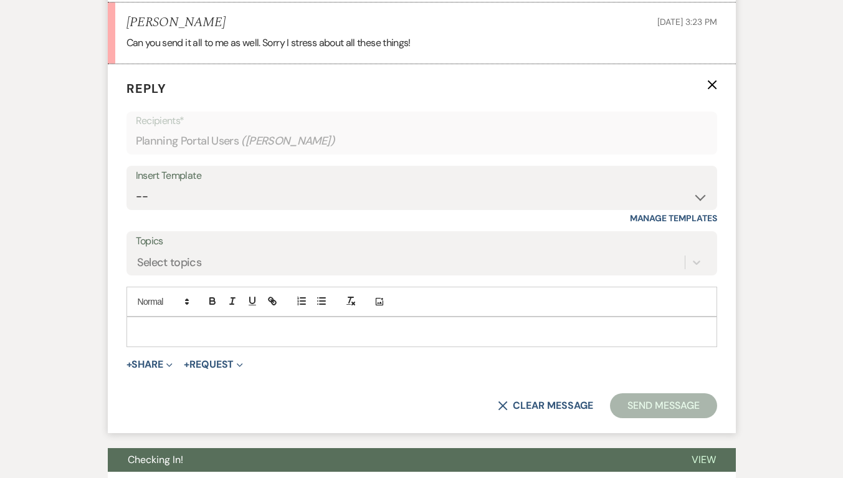
scroll to position [4521, 0]
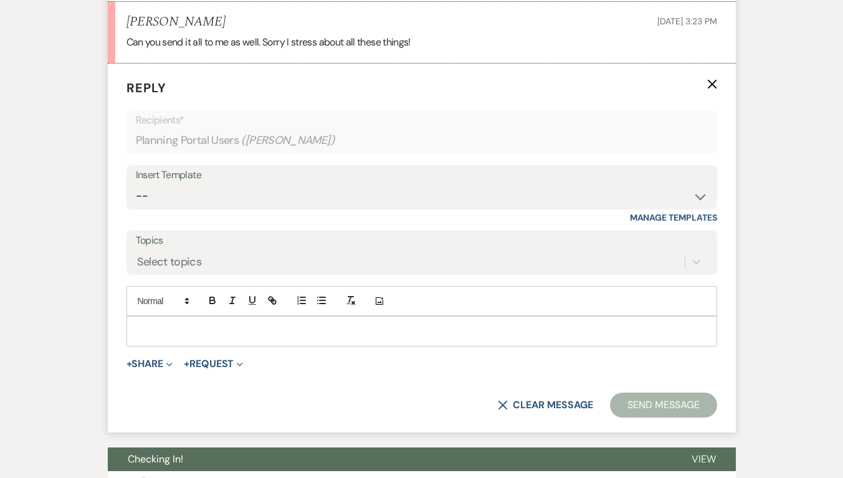
click at [214, 338] on p at bounding box center [421, 331] width 570 height 14
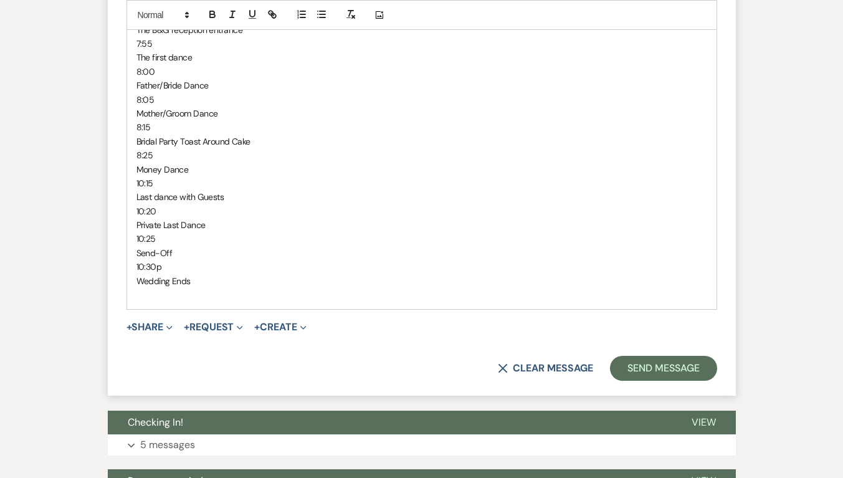
scroll to position [5227, 0]
click at [136, 286] on span "Wedding Ends" at bounding box center [163, 280] width 54 height 11
click at [138, 272] on span "10:30p" at bounding box center [149, 265] width 26 height 11
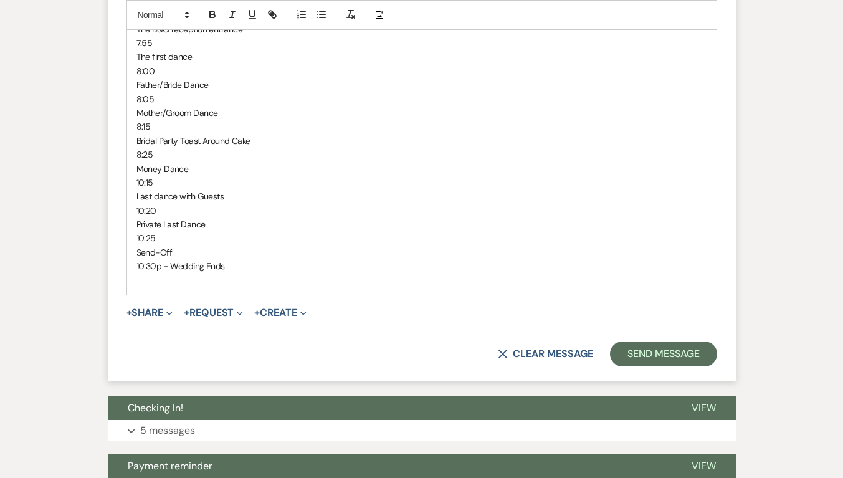
click at [136, 258] on span "Send-Off" at bounding box center [154, 252] width 36 height 11
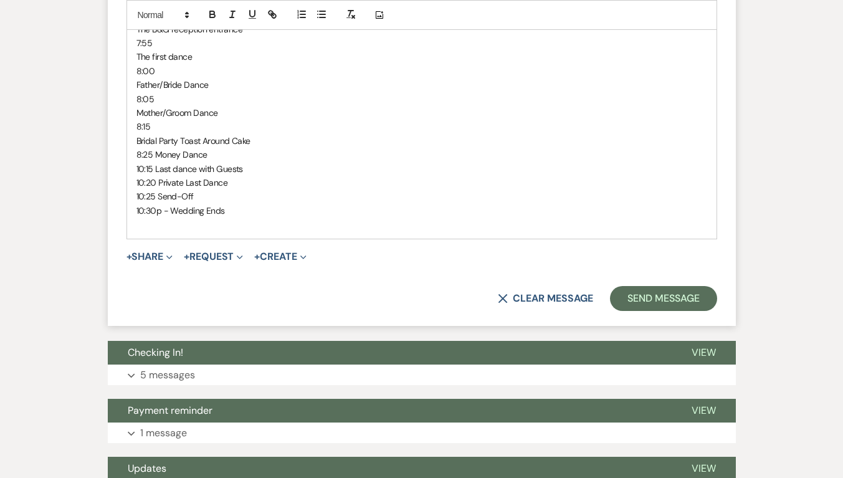
click at [136, 146] on span "Bridal Party Toast Around Cake" at bounding box center [193, 140] width 114 height 11
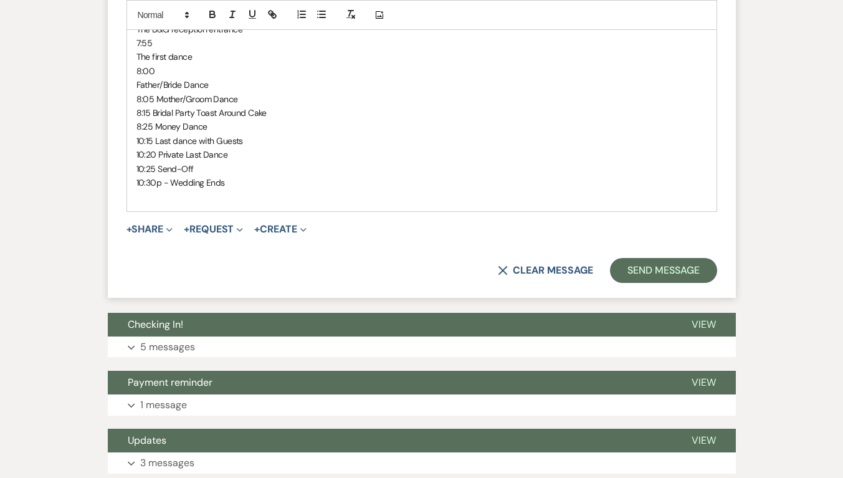
click at [137, 90] on span "Father/Bride Dance" at bounding box center [172, 84] width 72 height 11
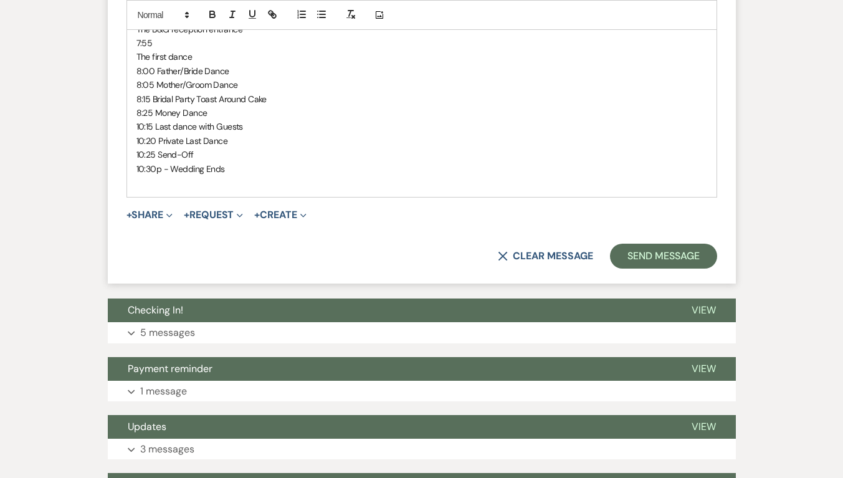
click at [136, 62] on span "The first dance" at bounding box center [164, 56] width 56 height 11
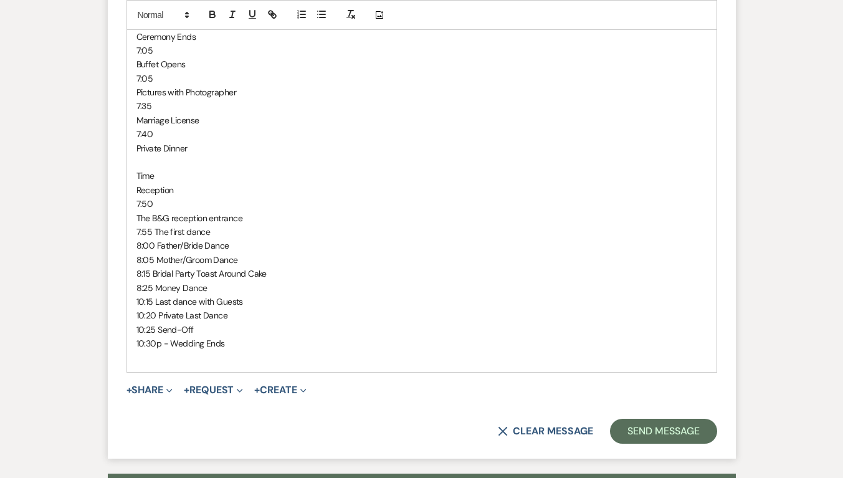
scroll to position [5038, 0]
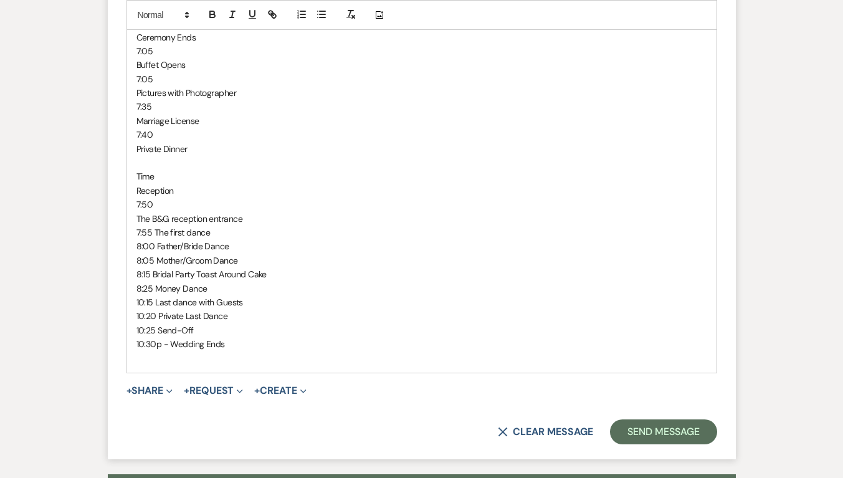
click at [138, 224] on span "The B&G reception entrance" at bounding box center [189, 218] width 106 height 11
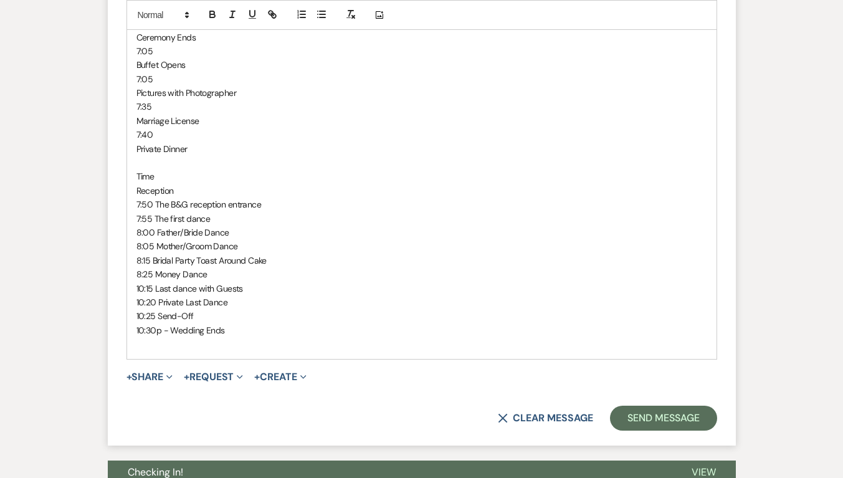
click at [134, 202] on div "CEREMONY - Bo Time Ceremony 6:00 Guests begin to arrive 6:30 Ceremony Begins 6:…" at bounding box center [421, 78] width 589 height 559
click at [174, 197] on p "Reception" at bounding box center [421, 191] width 570 height 14
click at [169, 183] on p "Time" at bounding box center [421, 176] width 570 height 14
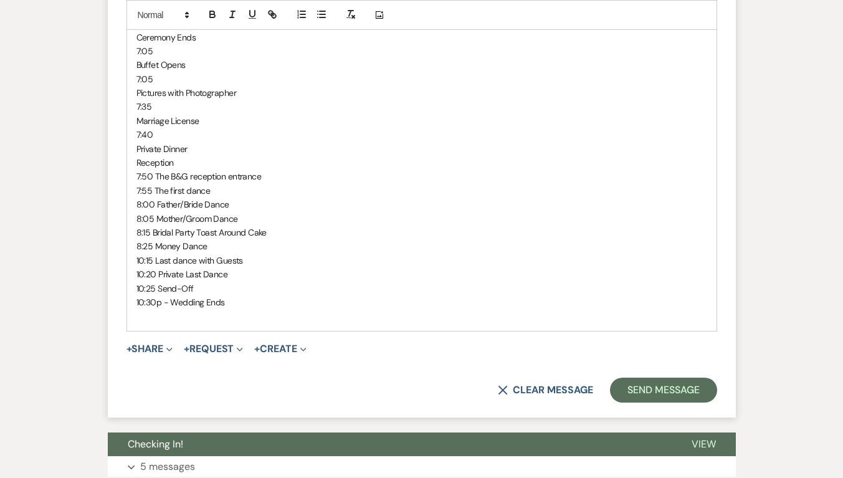
click at [137, 154] on span "Private Dinner" at bounding box center [161, 148] width 51 height 11
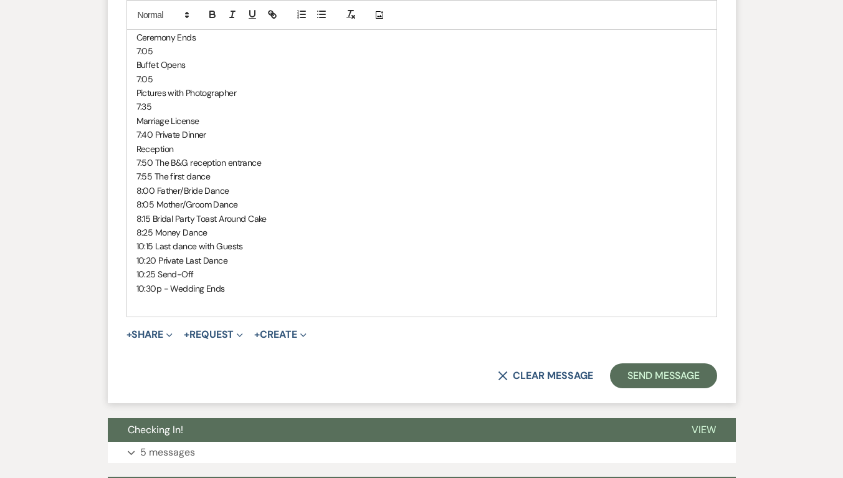
click at [138, 126] on span "Marriage License" at bounding box center [167, 120] width 63 height 11
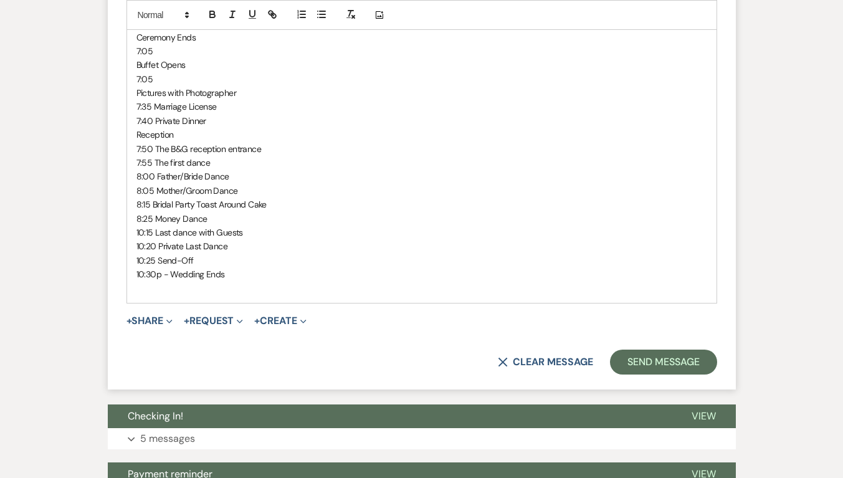
click at [136, 103] on div "CEREMONY - Bo Time Ceremony 6:00 Guests begin to arrive 6:30 Ceremony Begins 6:…" at bounding box center [421, 50] width 589 height 503
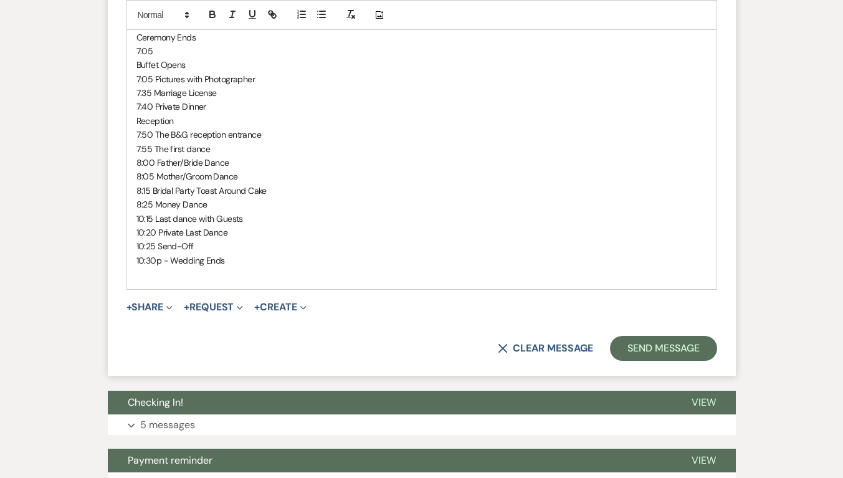
click at [135, 78] on div "CEREMONY - Bo Time Ceremony 6:00 Guests begin to arrive 6:30 Ceremony Begins 6:…" at bounding box center [421, 43] width 589 height 489
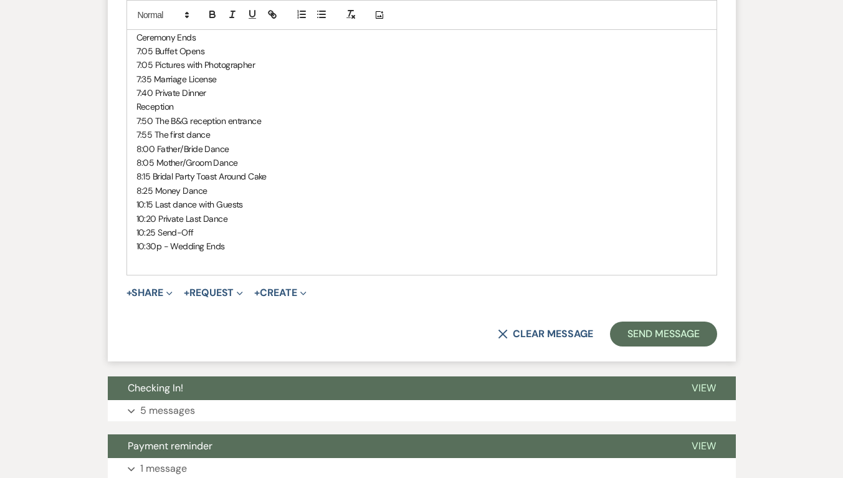
click at [136, 43] on span "Ceremony Ends" at bounding box center [166, 37] width 60 height 11
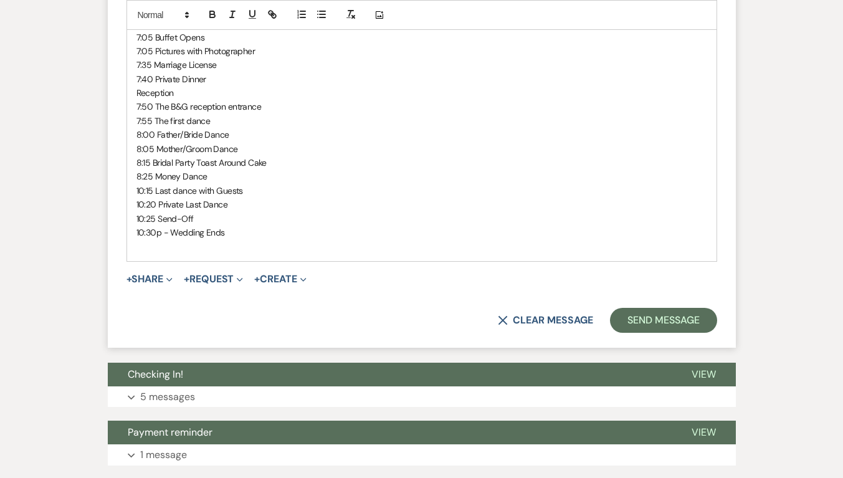
scroll to position [4763, 0]
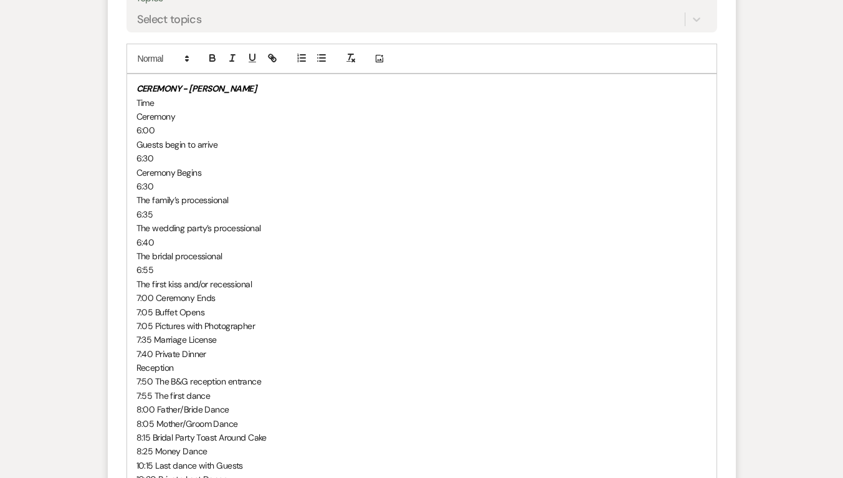
click at [138, 290] on span "The first kiss and/or recessional" at bounding box center [194, 283] width 116 height 11
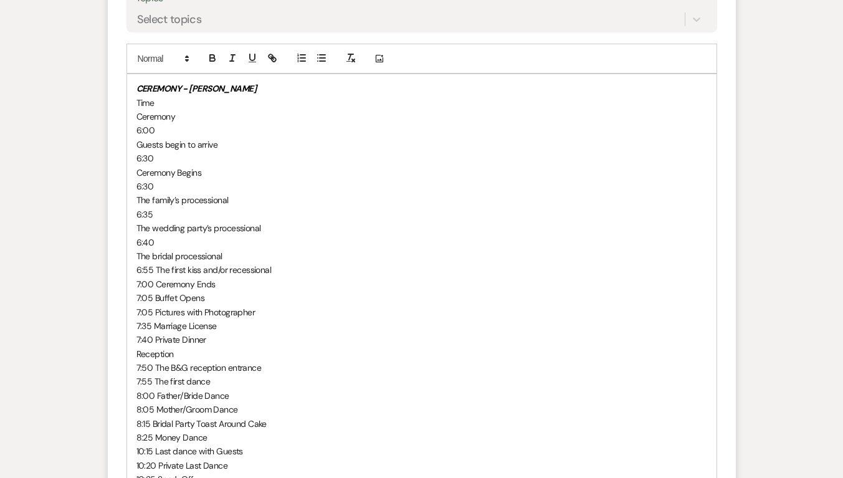
click at [136, 262] on span "The bridal processional" at bounding box center [179, 255] width 86 height 11
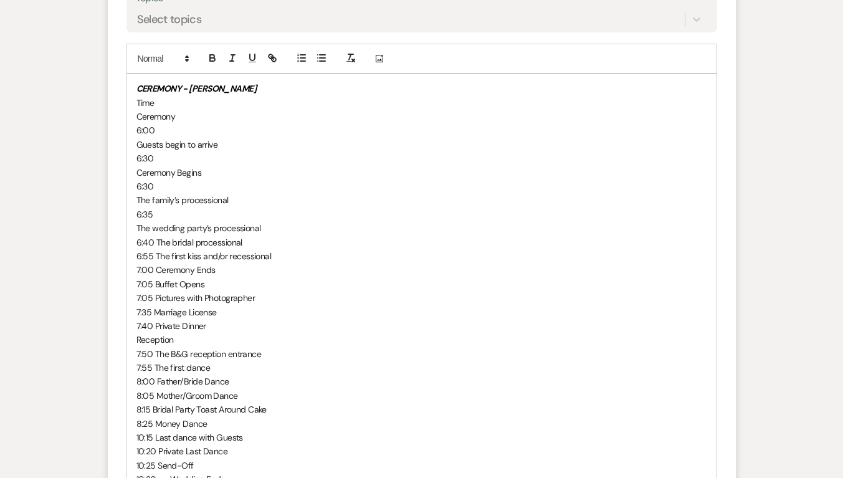
click at [135, 244] on div "CEREMONY - Bo Time Ceremony 6:00 Guests begin to arrive 6:30 Ceremony Begins 6:…" at bounding box center [421, 290] width 589 height 433
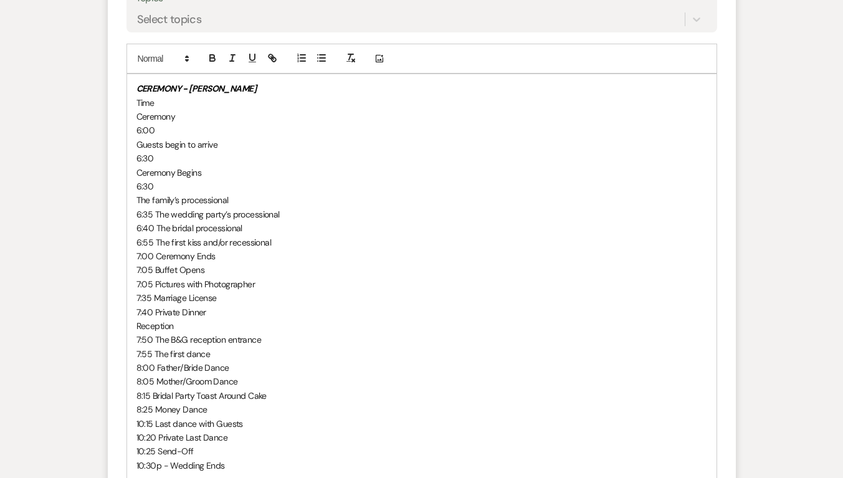
click at [135, 215] on div "CEREMONY - Bo Time Ceremony 6:00 Guests begin to arrive 6:30 Ceremony Begins 6:…" at bounding box center [421, 283] width 589 height 419
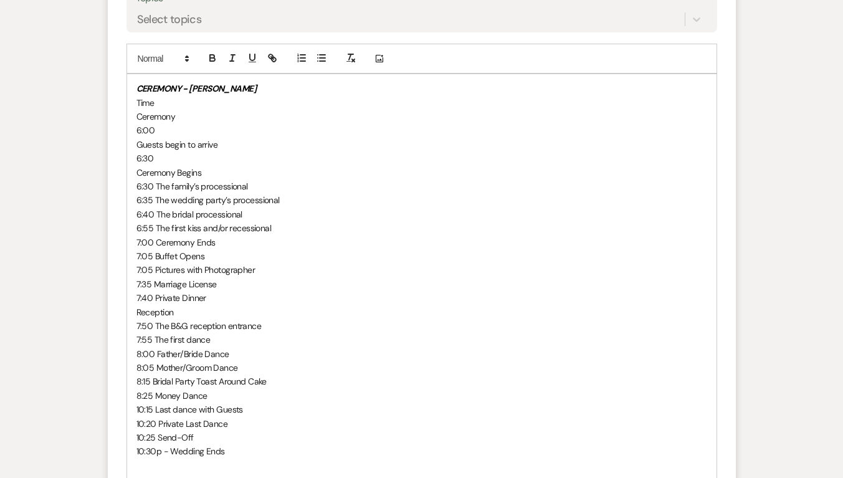
click at [136, 178] on span "Ceremony Begins" at bounding box center [168, 172] width 65 height 11
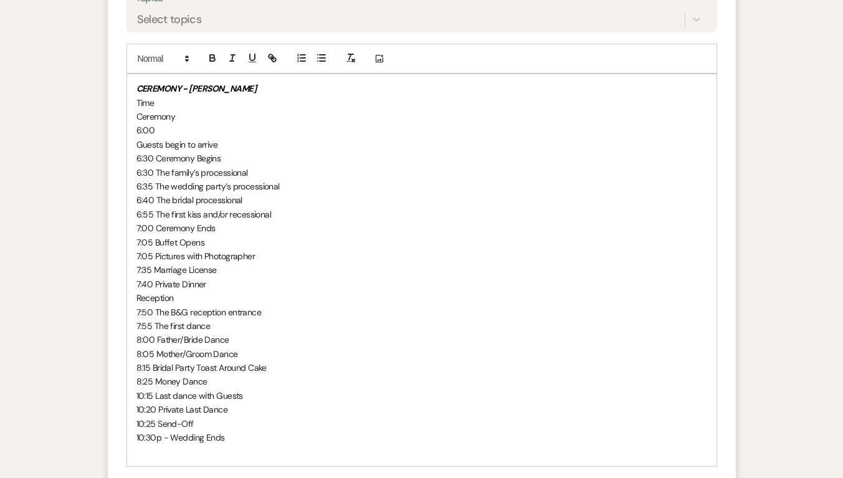
click at [133, 160] on div "CEREMONY - Bo Time Ceremony 6:00 Guests begin to arrive 6:30 Ceremony Begins 6:…" at bounding box center [421, 270] width 589 height 392
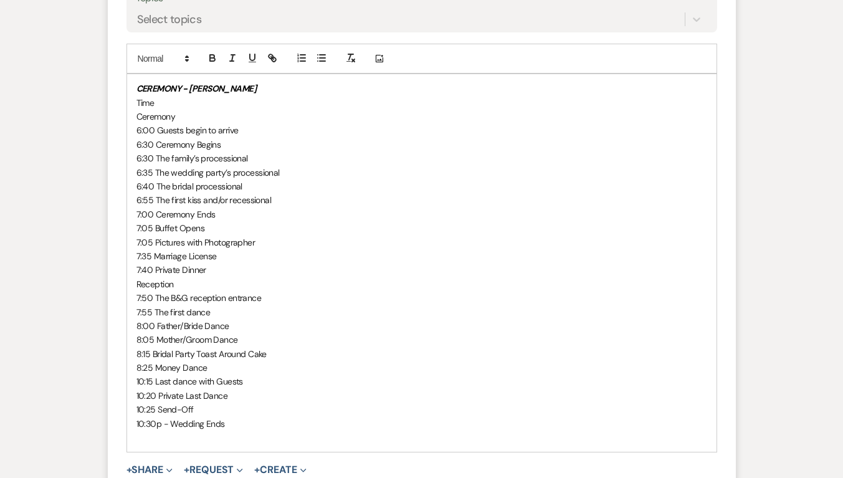
click at [153, 108] on span "Time" at bounding box center [145, 102] width 18 height 11
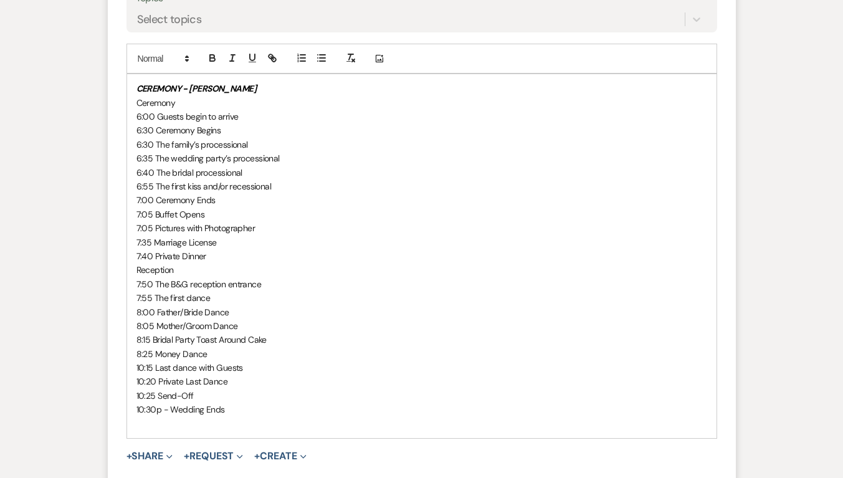
click at [135, 283] on div "CEREMONY - Bo Ceremony 6:00 Guests begin to arrive 6:30 Ceremony Begins 6:30 Th…" at bounding box center [421, 256] width 589 height 364
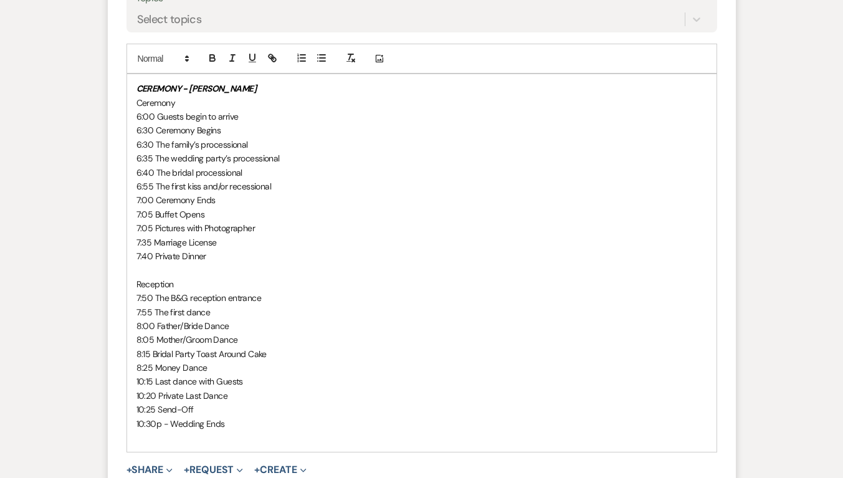
click at [270, 430] on p "10:30p - Wedding Ends" at bounding box center [421, 424] width 570 height 14
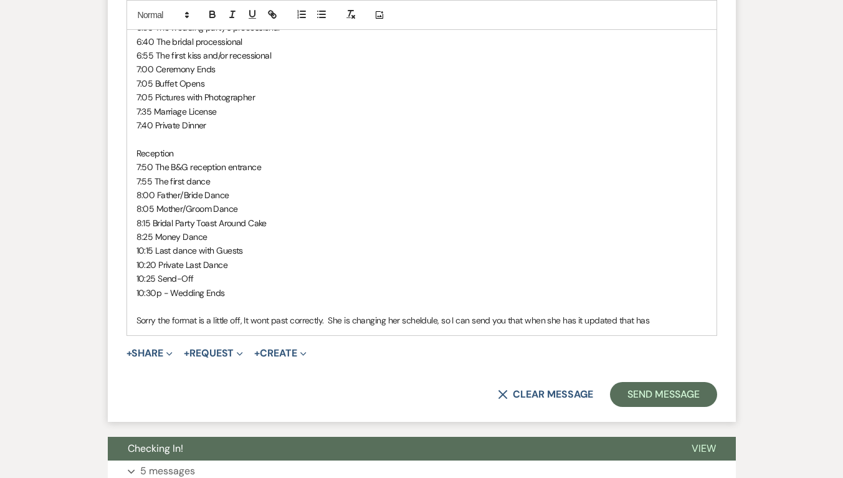
scroll to position [5032, 0]
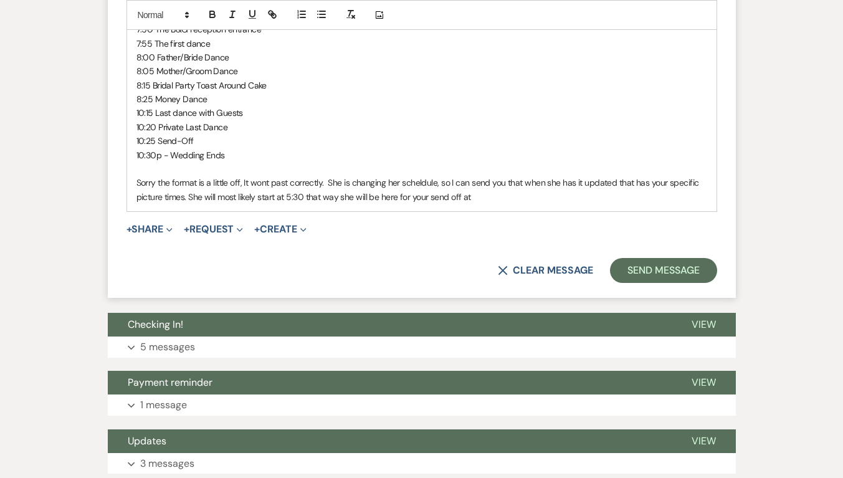
click at [290, 204] on p "Sorry the format is a little off, It wont past correctly. She is changing her s…" at bounding box center [421, 190] width 570 height 28
click at [492, 204] on p "Sorry the format is a little off, It wont past correctly. She is changing her s…" at bounding box center [421, 190] width 570 height 28
click at [278, 204] on p "Sorry the format is a little off, It wont past correctly. She is changing her s…" at bounding box center [421, 190] width 570 height 28
click at [523, 204] on p "Sorry the format is a little off, It wont past correctly. She is changing her s…" at bounding box center [421, 190] width 570 height 28
click at [336, 204] on p "Sorry the format is a little off, It wont past correctly. She is changing her s…" at bounding box center [421, 190] width 570 height 28
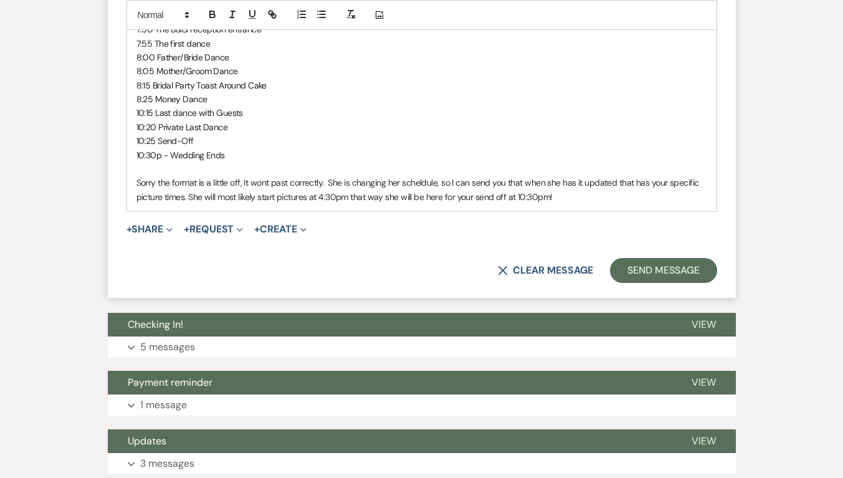
click at [625, 204] on p "Sorry the format is a little off, It wont past correctly. She is changing her s…" at bounding box center [421, 190] width 570 height 28
click at [521, 202] on p "Sorry the format is a little off, It wont past correctly. She is changing her s…" at bounding box center [421, 190] width 570 height 28
click at [614, 200] on p "Sorry the format is a little off, It wont past correctly. She is changing her s…" at bounding box center [421, 190] width 570 height 28
drag, startPoint x: 633, startPoint y: 201, endPoint x: 618, endPoint y: 199, distance: 15.1
click at [618, 199] on p "Sorry the format is a little off, It wont past correctly. She is changing her s…" at bounding box center [421, 190] width 570 height 28
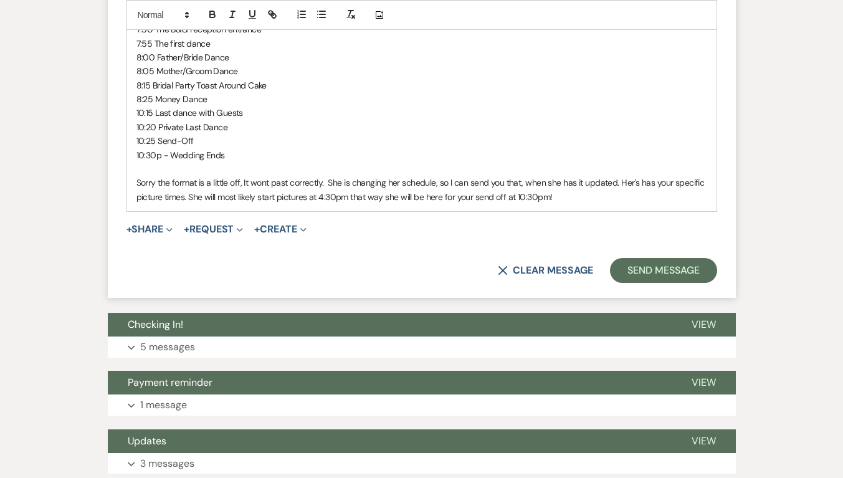
click at [610, 204] on p "Sorry the format is a little off, It wont past correctly. She is changing her s…" at bounding box center [421, 190] width 570 height 28
drag, startPoint x: 632, startPoint y: 199, endPoint x: 603, endPoint y: 220, distance: 35.3
click at [603, 211] on div "CEREMONY - Bo Ceremony 6:00 Guests begin to arrive 6:30 Ceremony Begins 6:30 Th…" at bounding box center [421, 8] width 589 height 405
drag, startPoint x: 635, startPoint y: 202, endPoint x: 618, endPoint y: 201, distance: 16.9
click at [618, 201] on p "Sorry the format is a little off, It wont past correctly. She is changing her s…" at bounding box center [421, 190] width 570 height 28
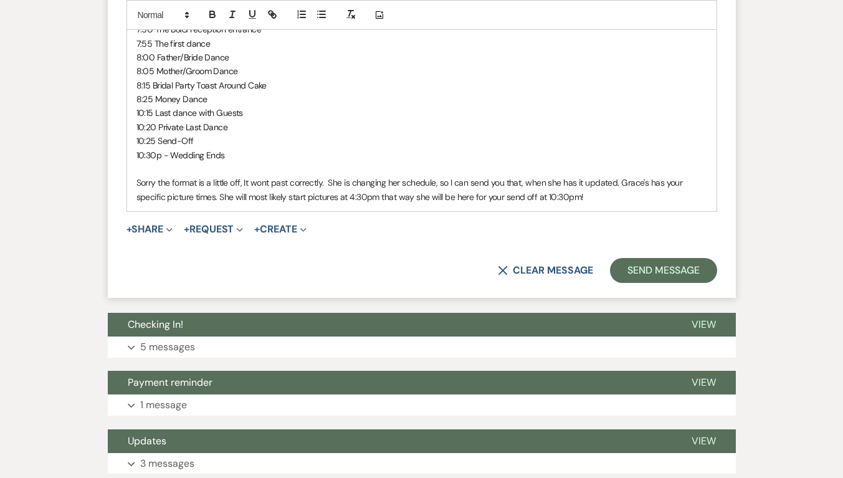
click at [615, 204] on p "Sorry the format is a little off, It wont past correctly. She is changing her s…" at bounding box center [421, 190] width 570 height 28
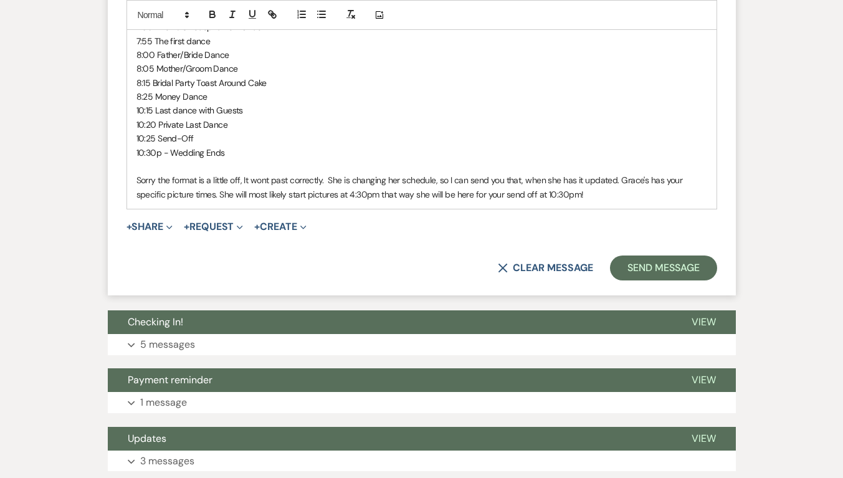
scroll to position [5035, 0]
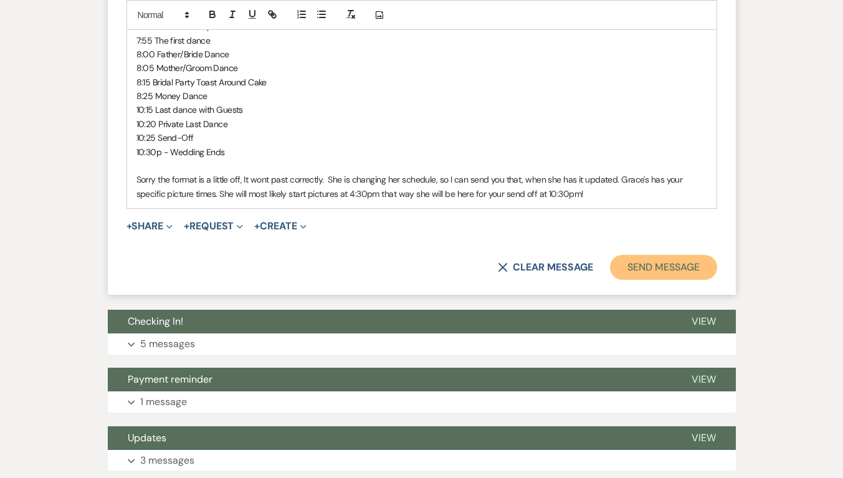
click at [689, 280] on button "Send Message" at bounding box center [663, 267] width 106 height 25
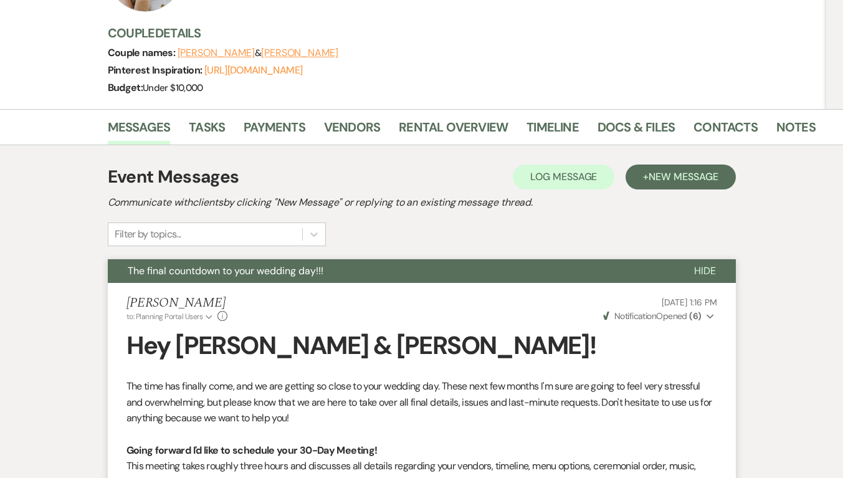
scroll to position [39, 0]
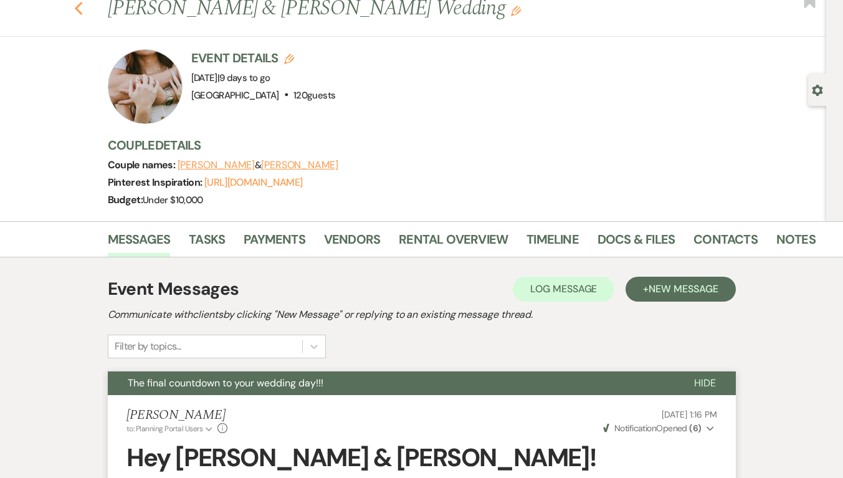
click at [83, 9] on icon "Previous" at bounding box center [78, 8] width 9 height 15
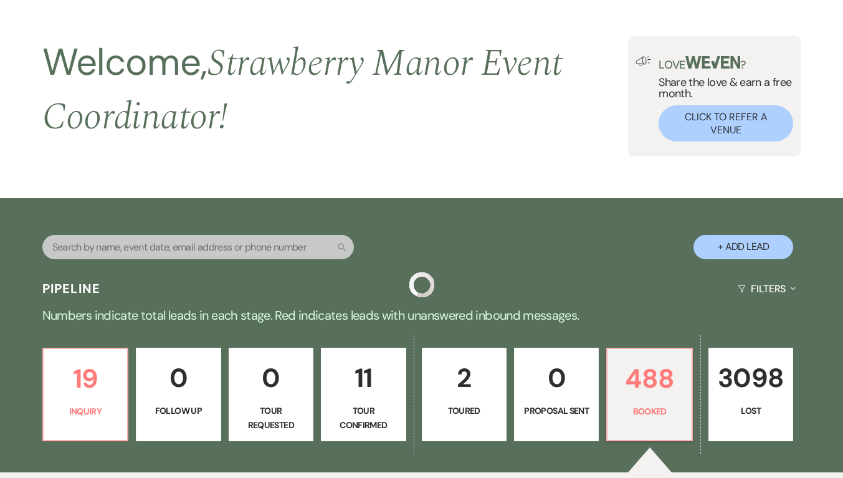
scroll to position [453, 0]
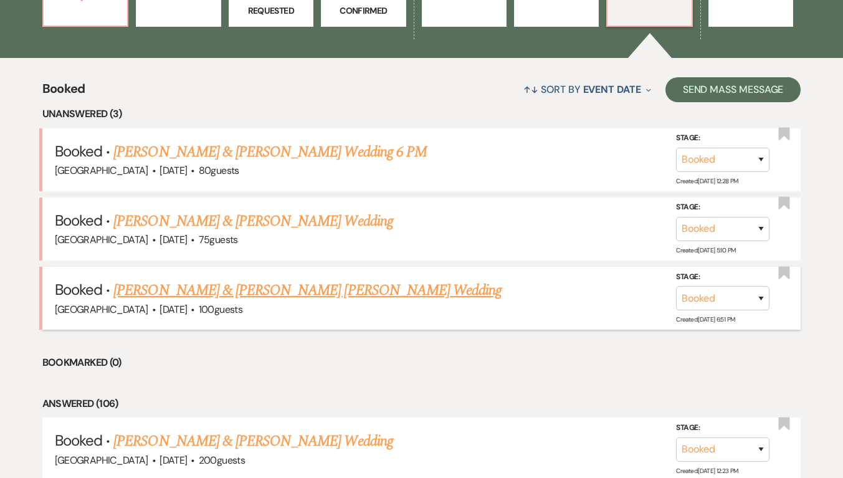
click at [235, 293] on link "[PERSON_NAME] & [PERSON_NAME] [PERSON_NAME] Wedding" at bounding box center [307, 290] width 388 height 22
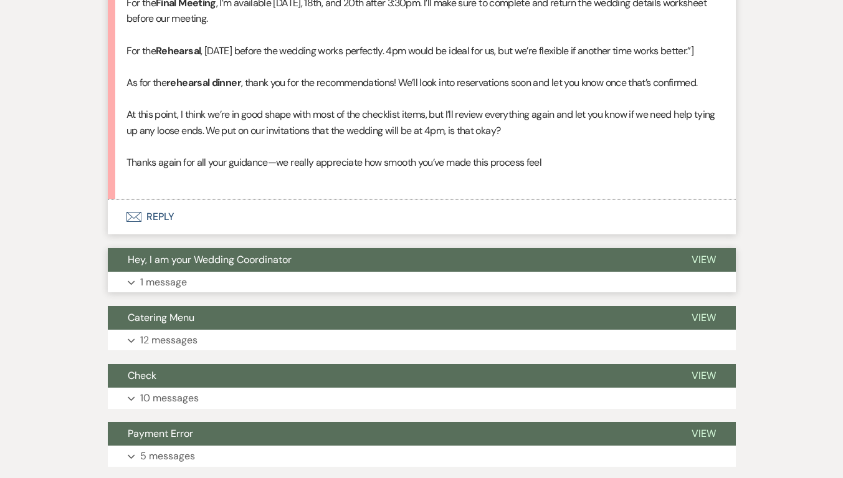
scroll to position [1250, 0]
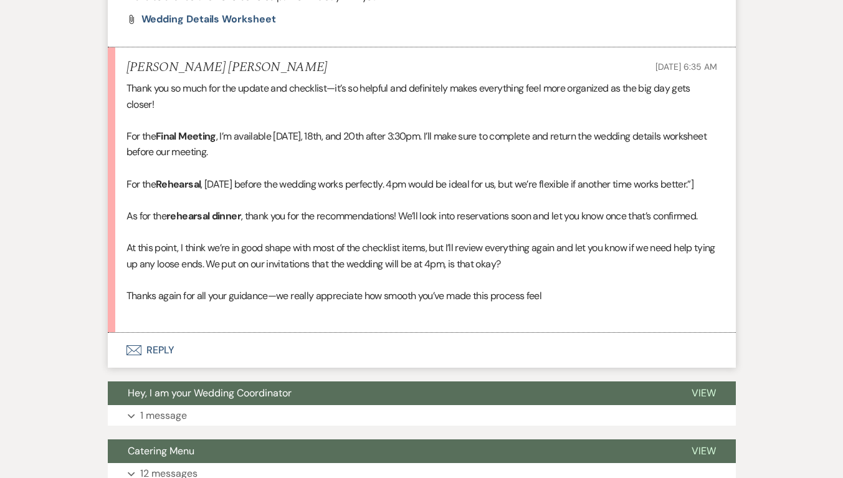
click at [150, 333] on button "Envelope Reply" at bounding box center [422, 350] width 628 height 35
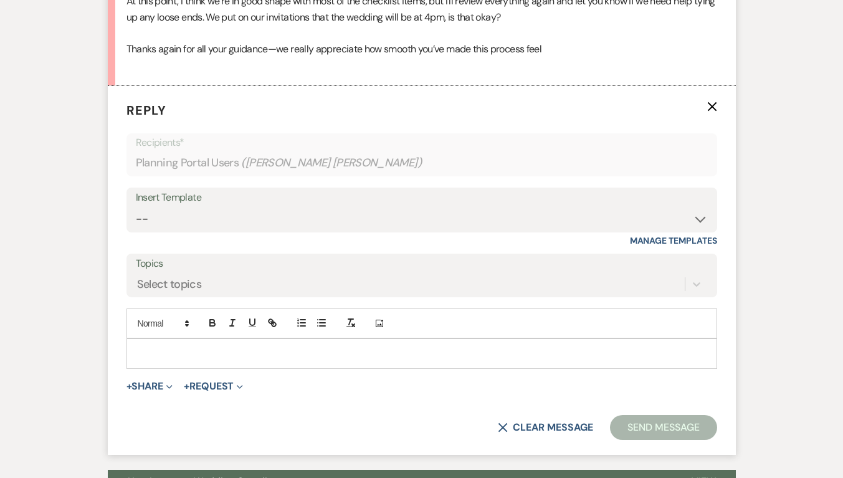
scroll to position [1498, 0]
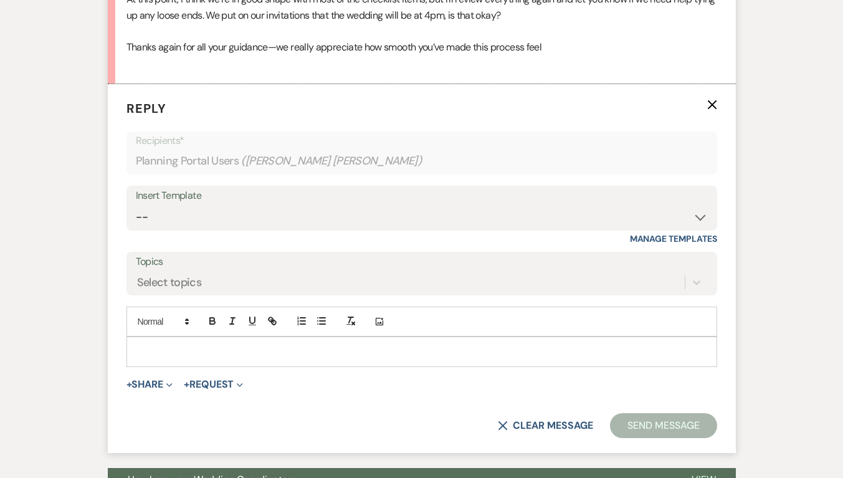
click at [188, 344] on p at bounding box center [421, 351] width 570 height 14
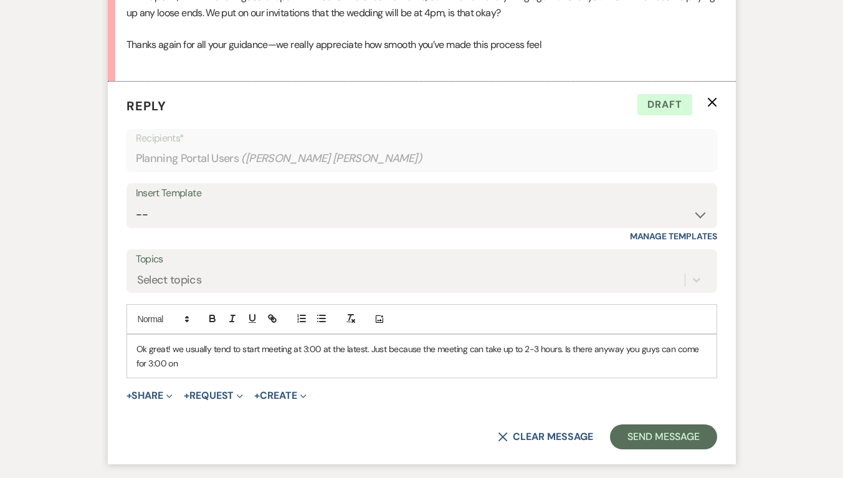
scroll to position [1691, 0]
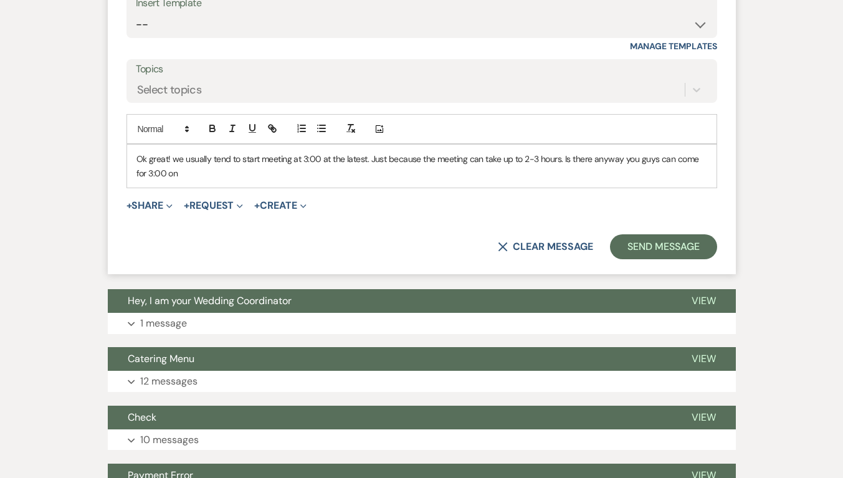
click at [557, 152] on p "Ok great! we usually tend to start meeting at 3:00 at the latest. Just because …" at bounding box center [421, 166] width 570 height 28
click at [367, 152] on p "Ok great! we usually tend to start meeting at 3:00 at the latest. Just because …" at bounding box center [421, 166] width 570 height 28
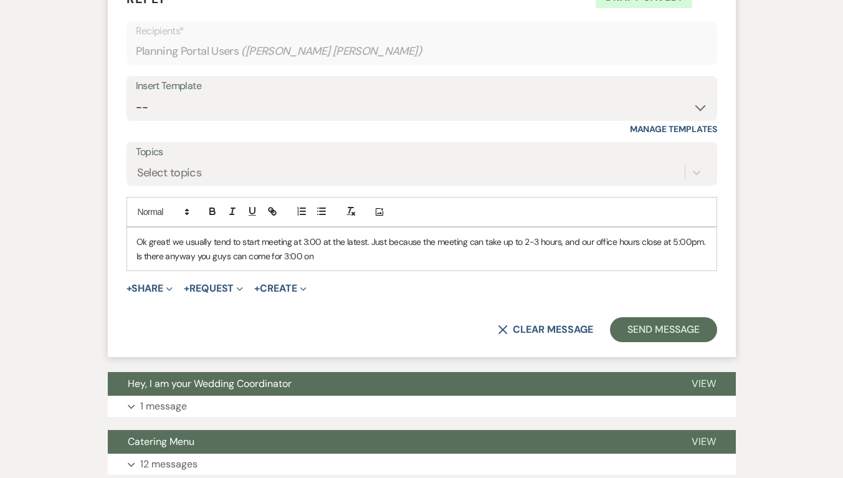
scroll to position [1626, 0]
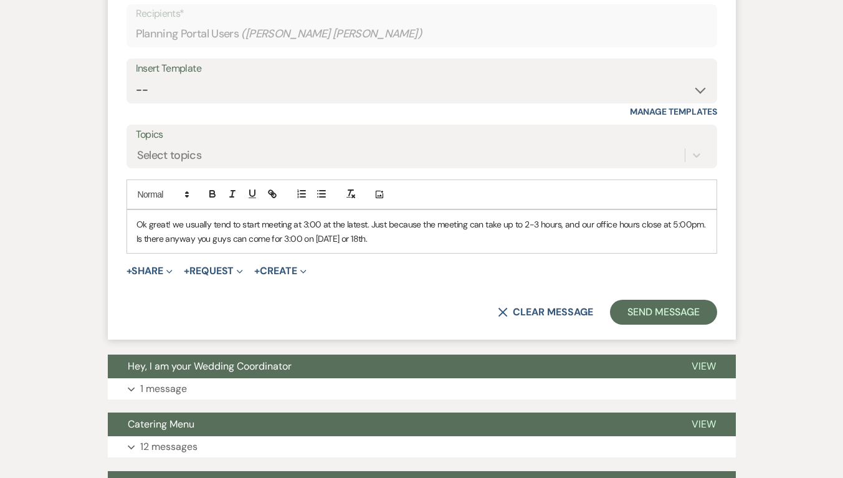
drag, startPoint x: 418, startPoint y: 209, endPoint x: 105, endPoint y: 197, distance: 313.5
click at [105, 197] on div "Event Messages Log Log Message + New Message Communicate with clients by clicki…" at bounding box center [422, 284] width 710 height 3169
copy p "Ok great! we usually tend to start meeting at 3:00 at the latest. Just because …"
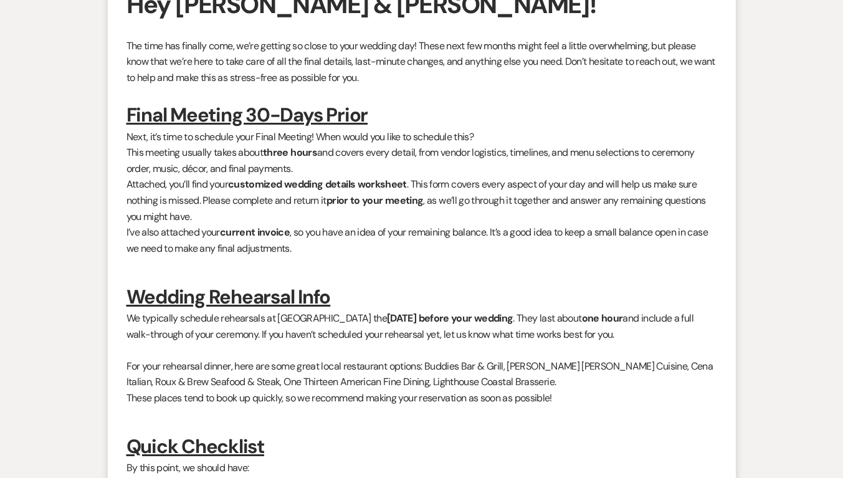
scroll to position [606, 0]
